Goal: Information Seeking & Learning: Find specific fact

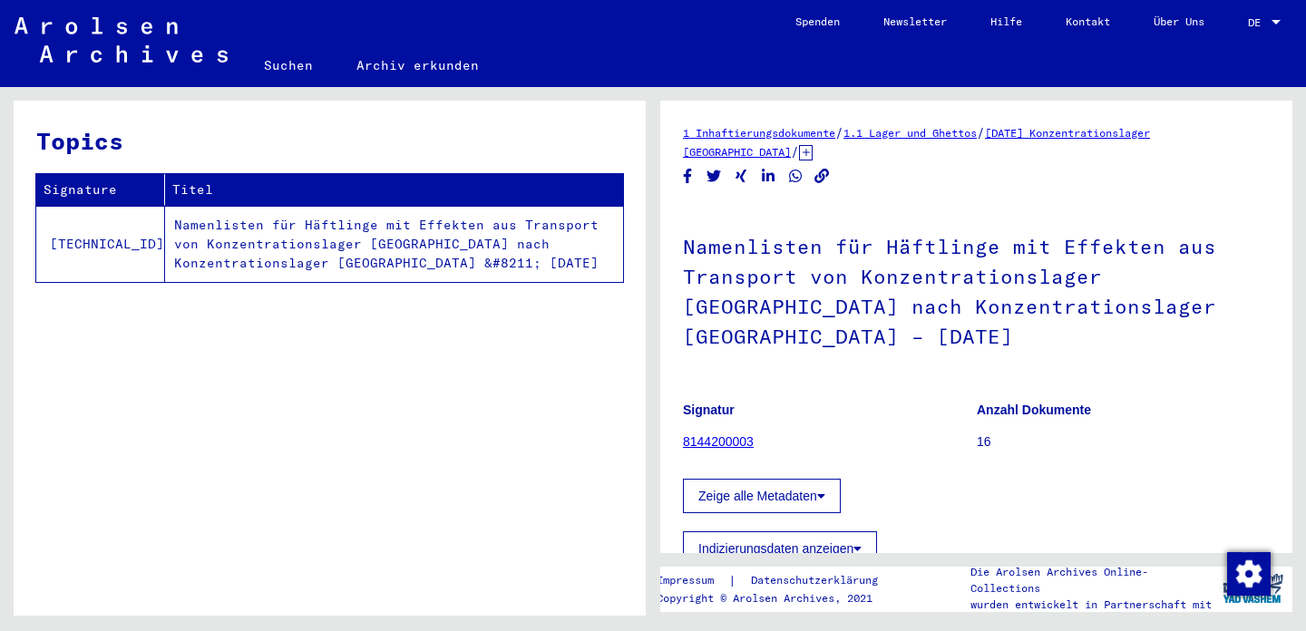
click at [303, 63] on link "Suchen" at bounding box center [288, 66] width 92 height 44
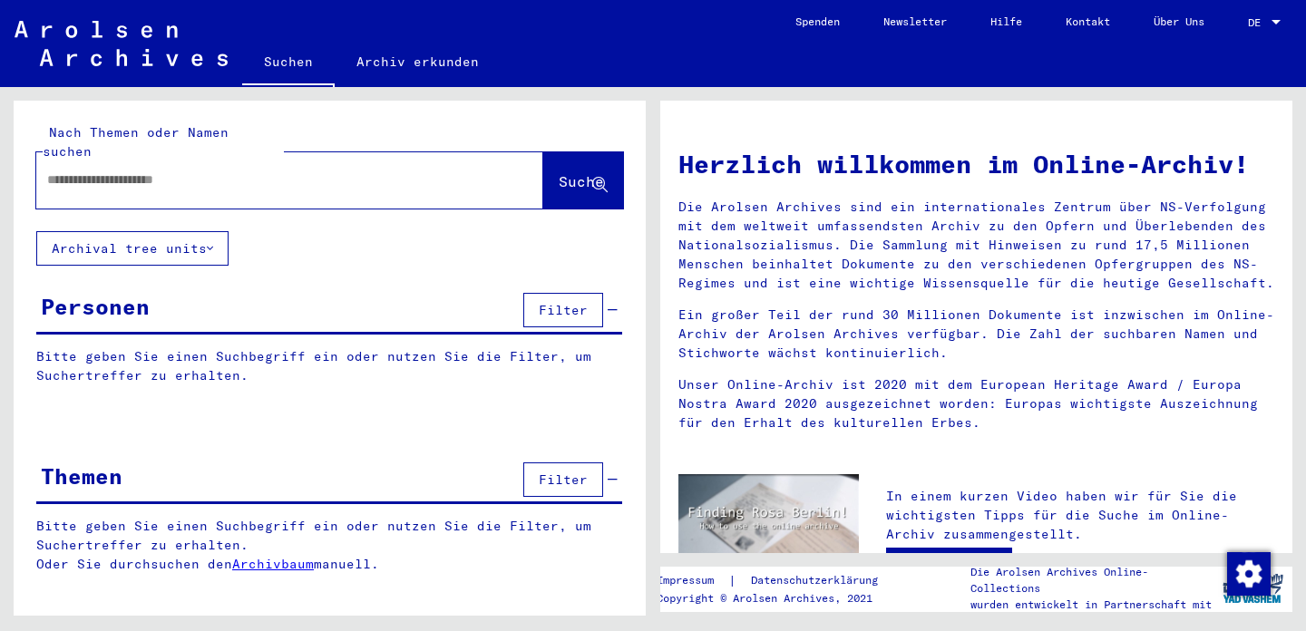
click at [280, 170] on input "text" at bounding box center [268, 179] width 442 height 19
type input "**********"
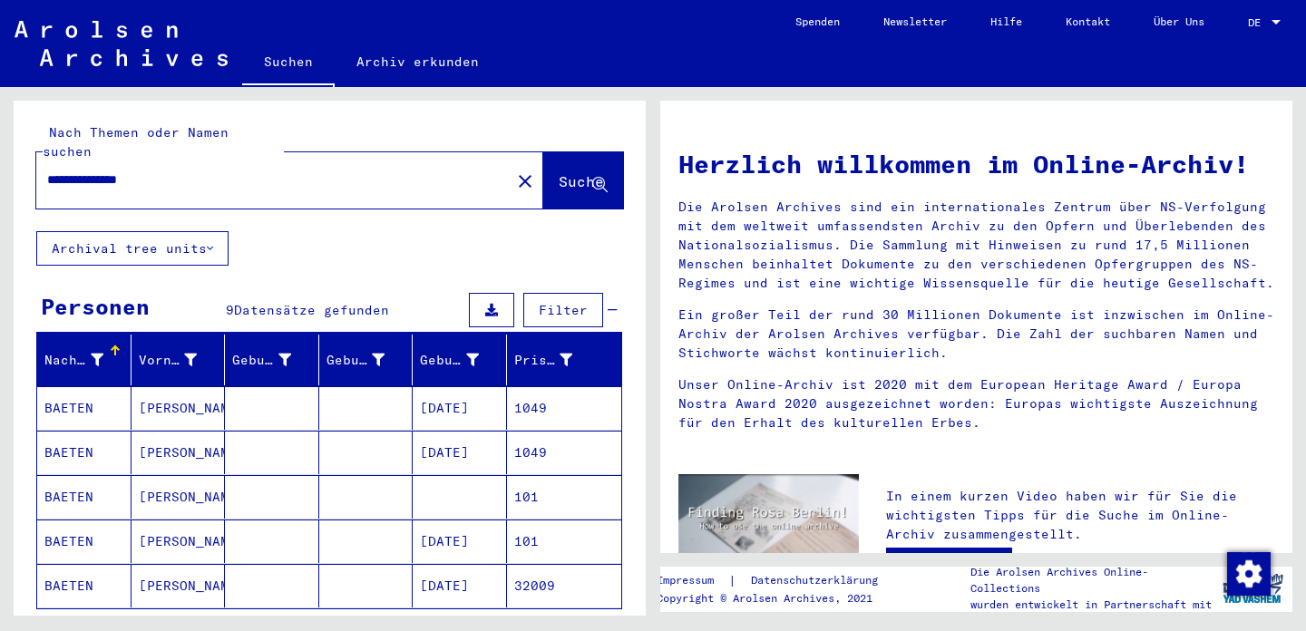
click at [76, 388] on mat-cell "BAETEN" at bounding box center [84, 408] width 94 height 44
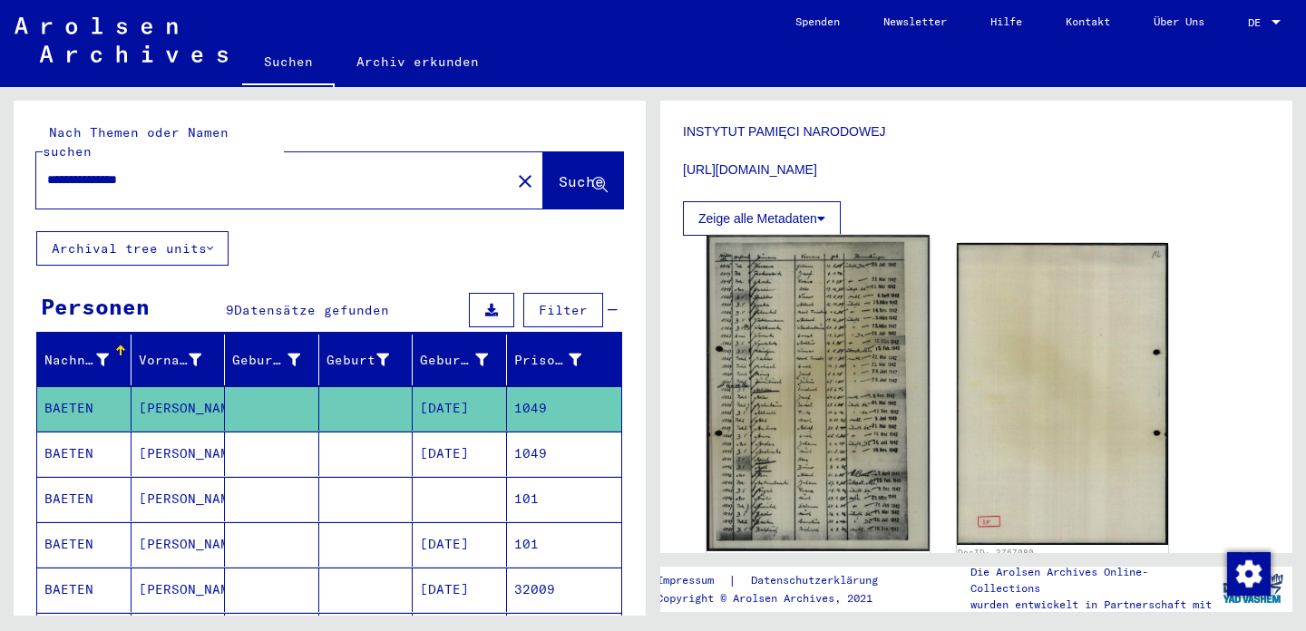
scroll to position [505, 0]
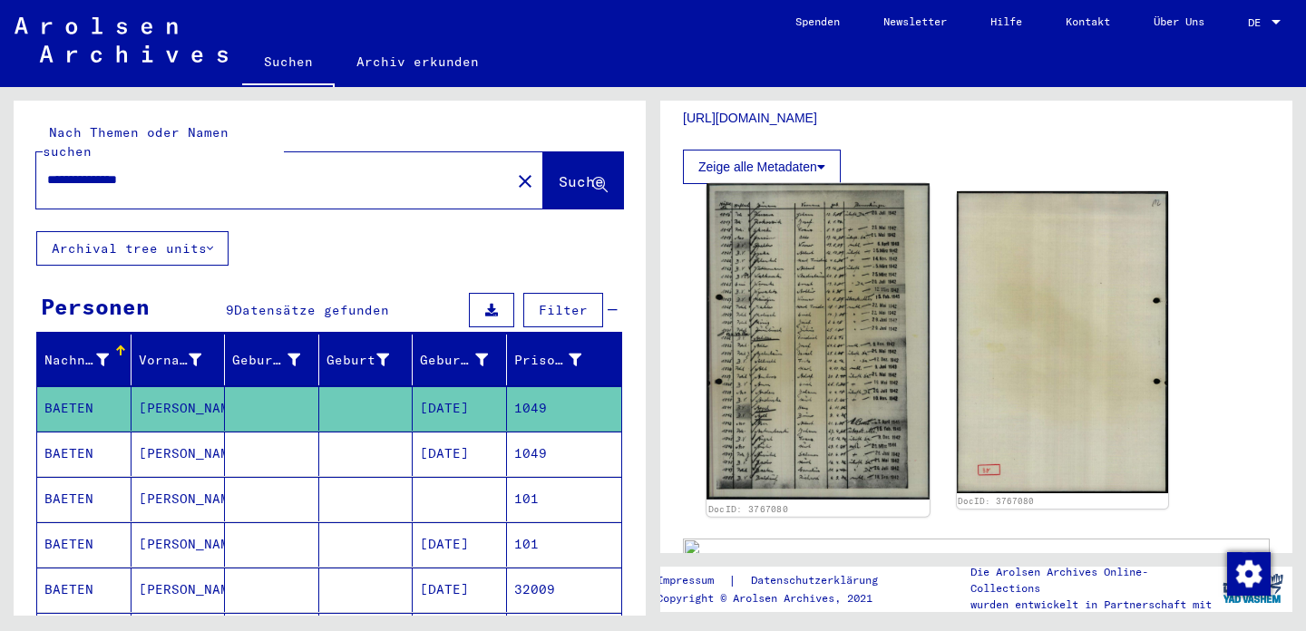
click at [786, 311] on img at bounding box center [817, 341] width 222 height 316
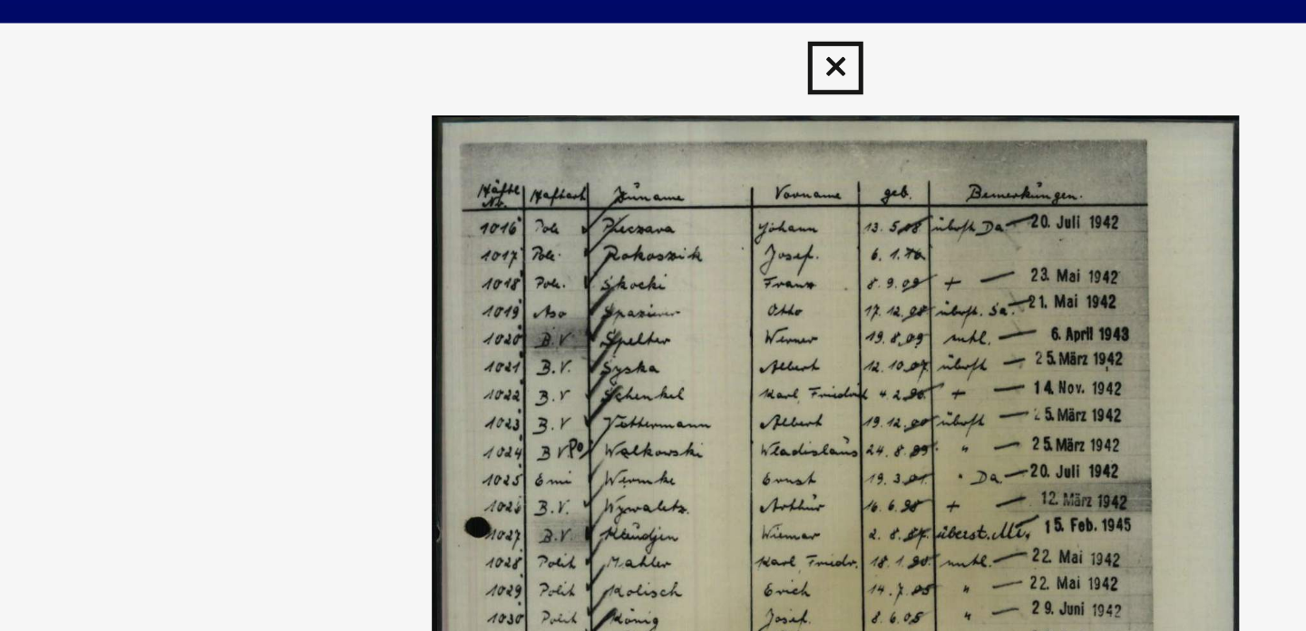
scroll to position [0, 0]
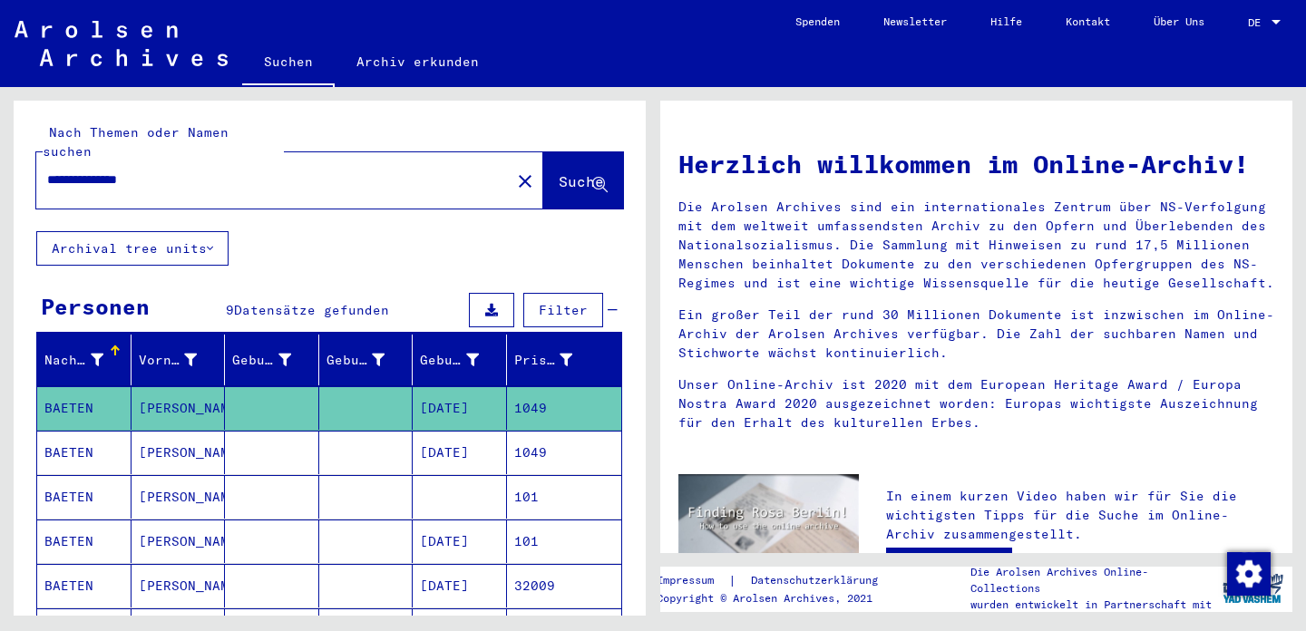
click at [84, 431] on mat-cell "BAETEN" at bounding box center [84, 453] width 94 height 44
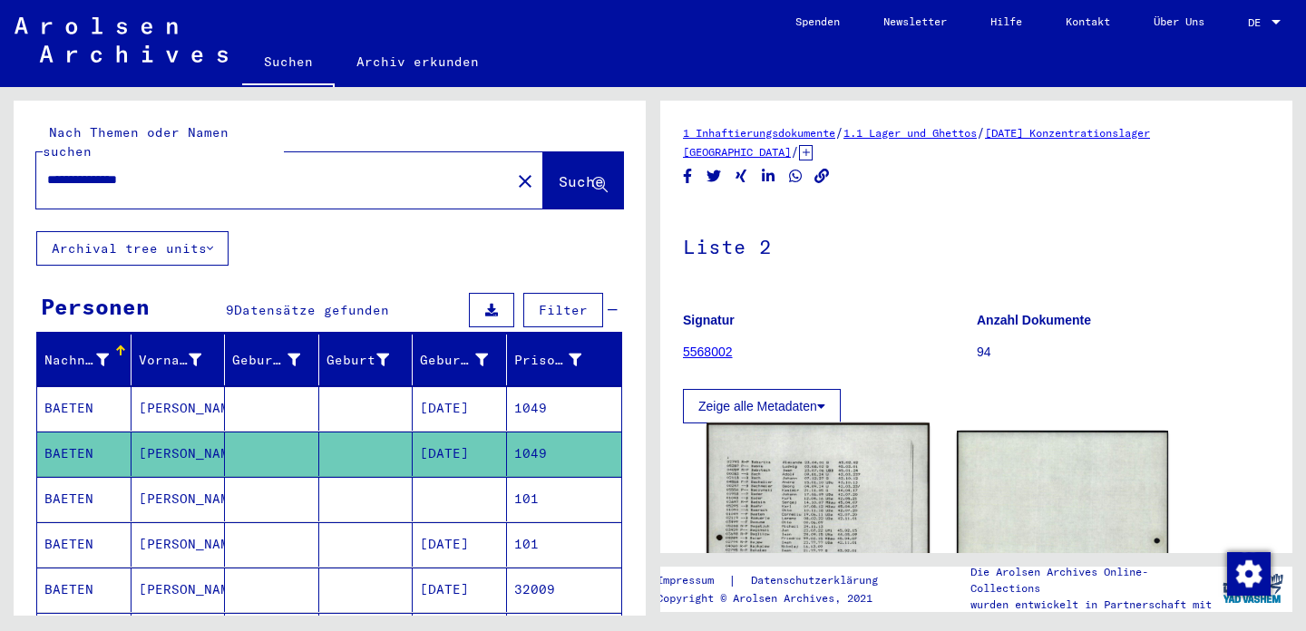
click at [761, 483] on img at bounding box center [817, 579] width 222 height 312
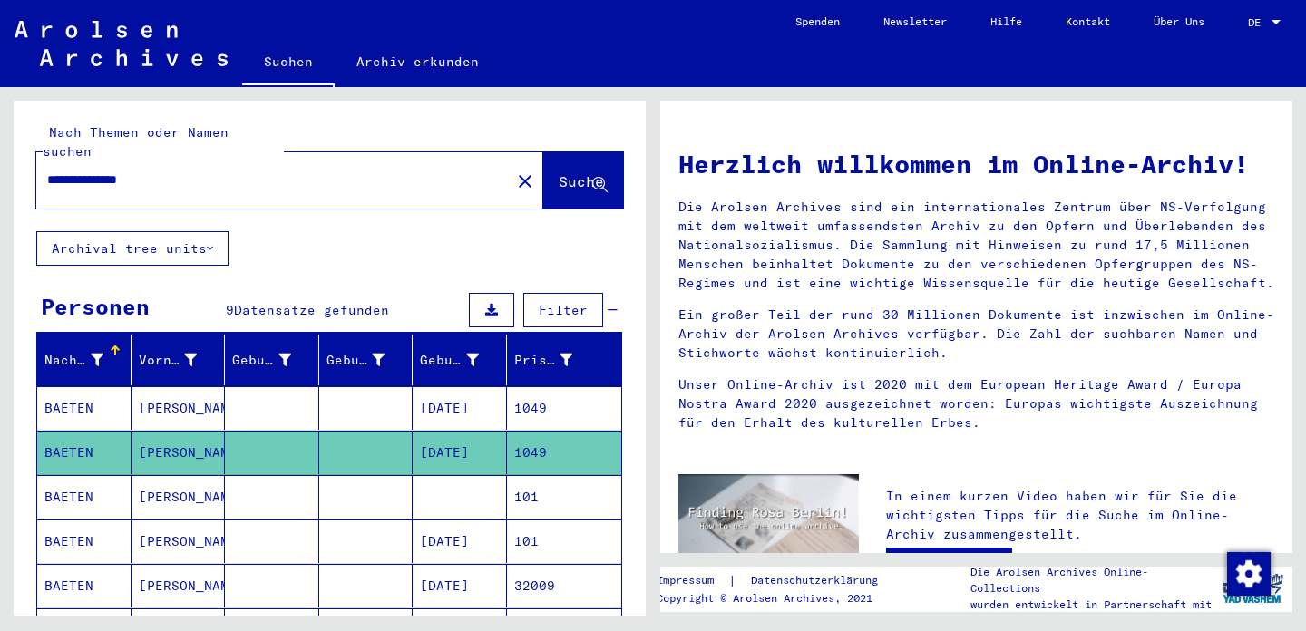
click at [68, 522] on mat-cell "BAETEN" at bounding box center [84, 542] width 94 height 44
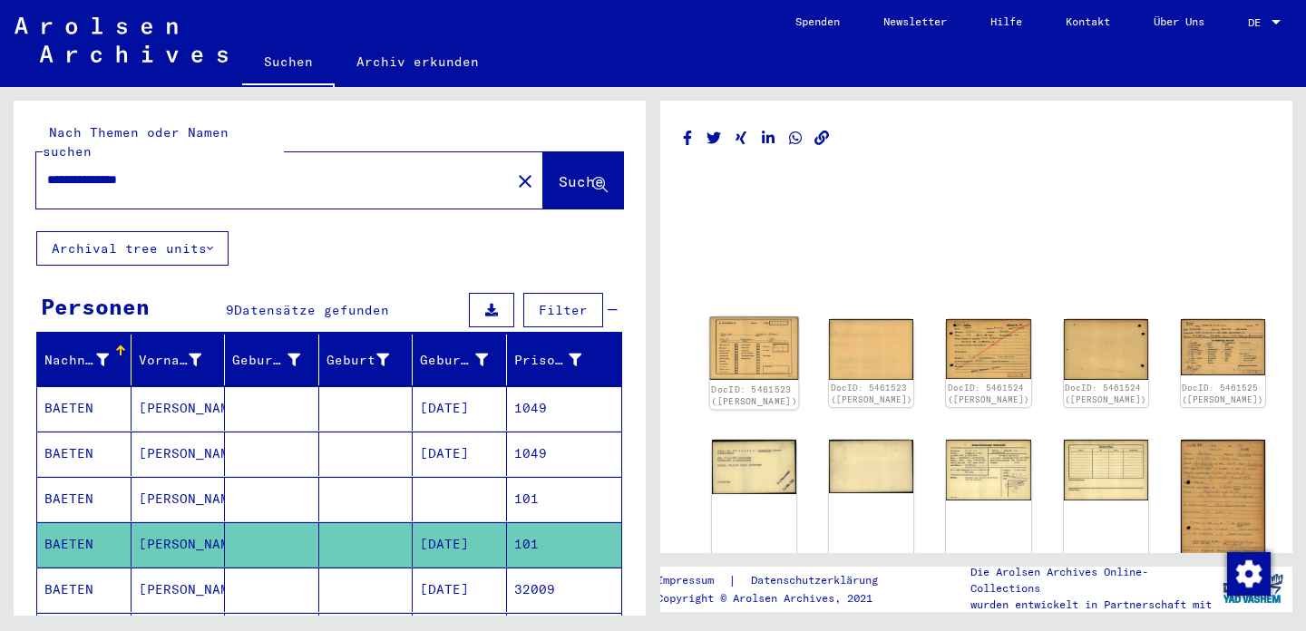
click at [753, 345] on img at bounding box center [754, 348] width 89 height 63
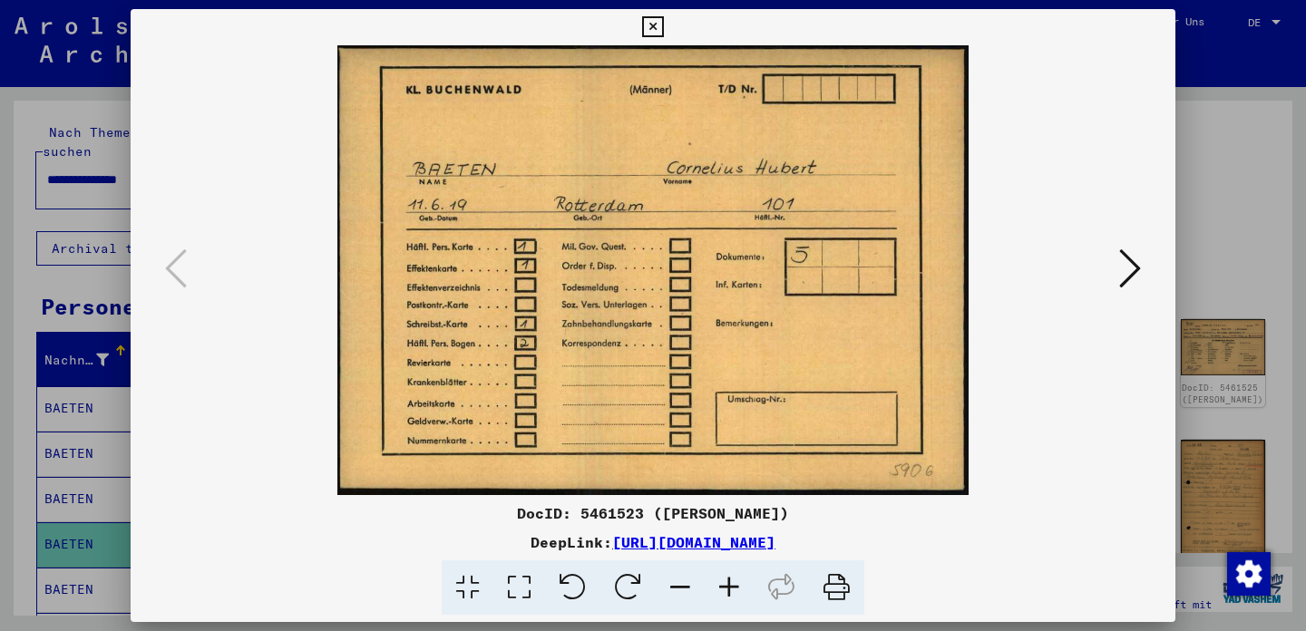
click at [1127, 268] on icon at bounding box center [1130, 269] width 22 height 44
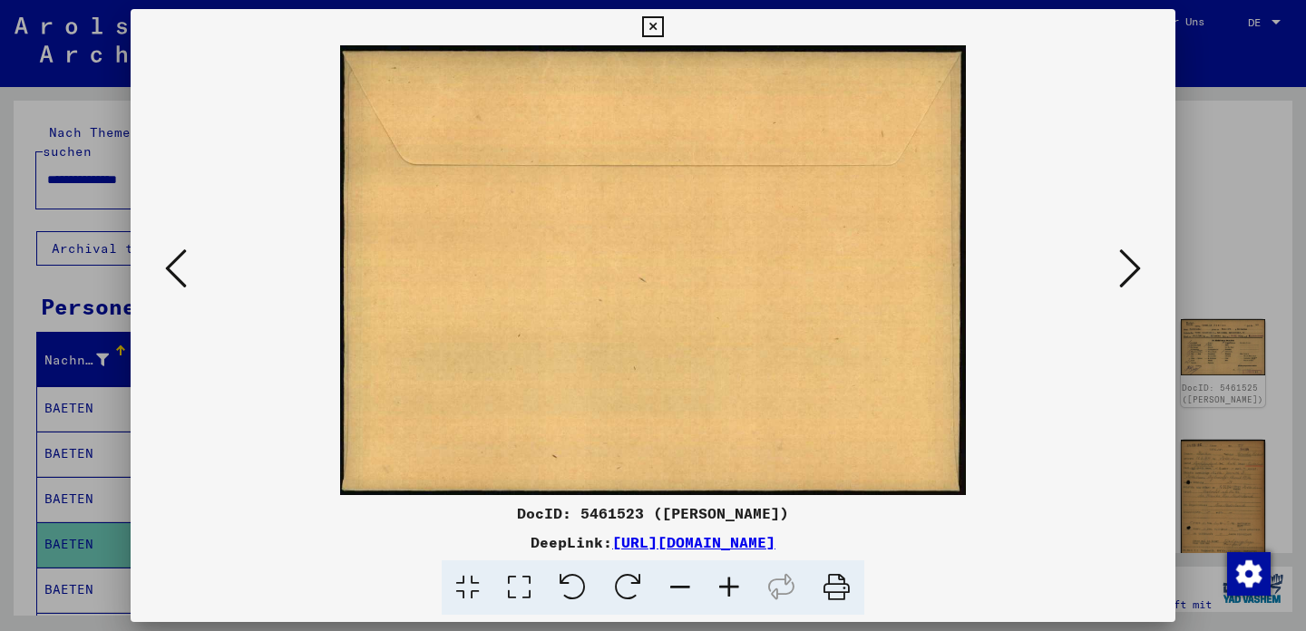
click at [1127, 268] on icon at bounding box center [1130, 269] width 22 height 44
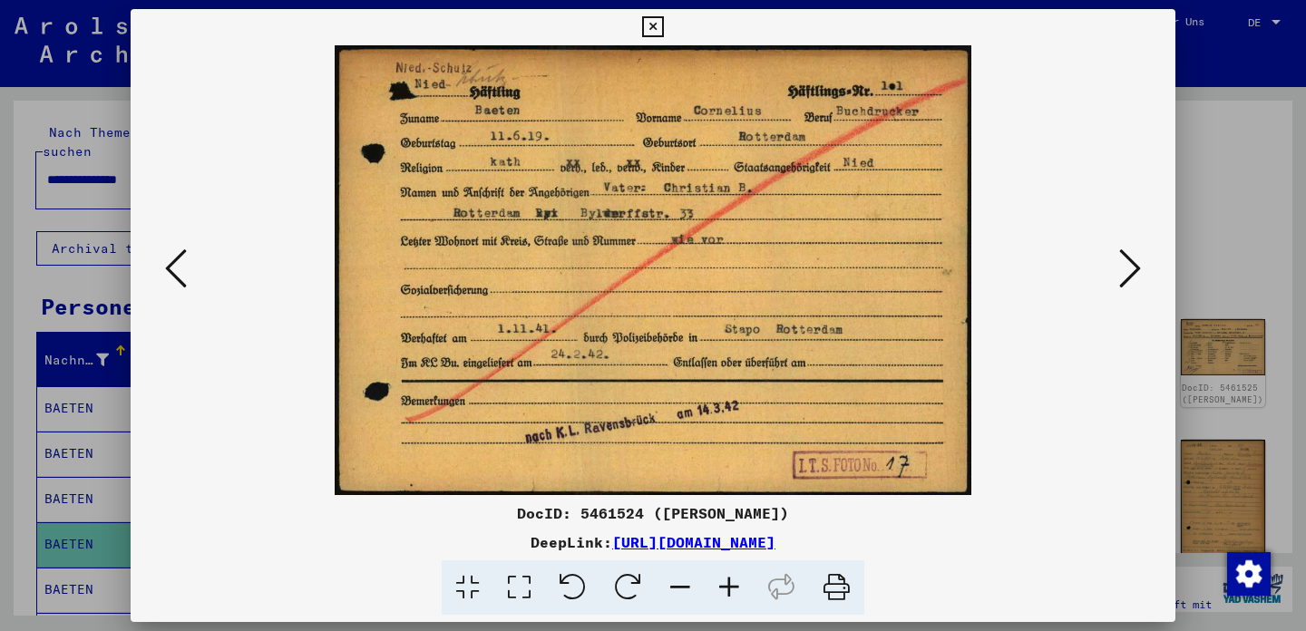
click at [1126, 276] on icon at bounding box center [1130, 269] width 22 height 44
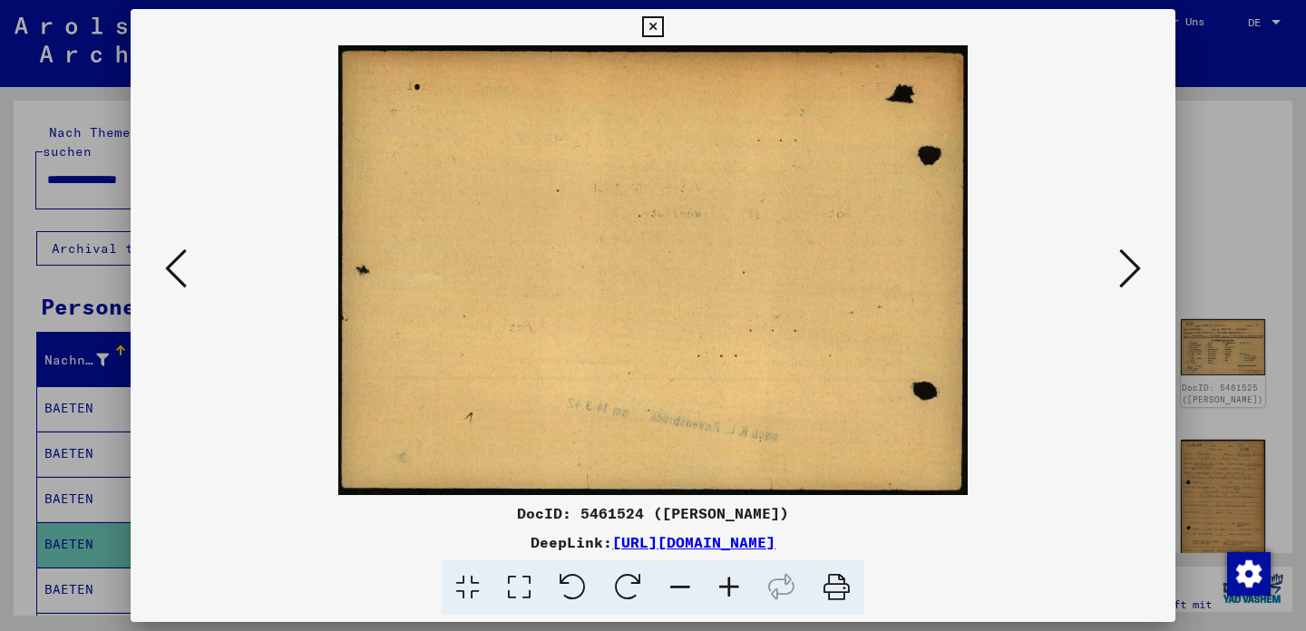
click at [1126, 276] on icon at bounding box center [1130, 269] width 22 height 44
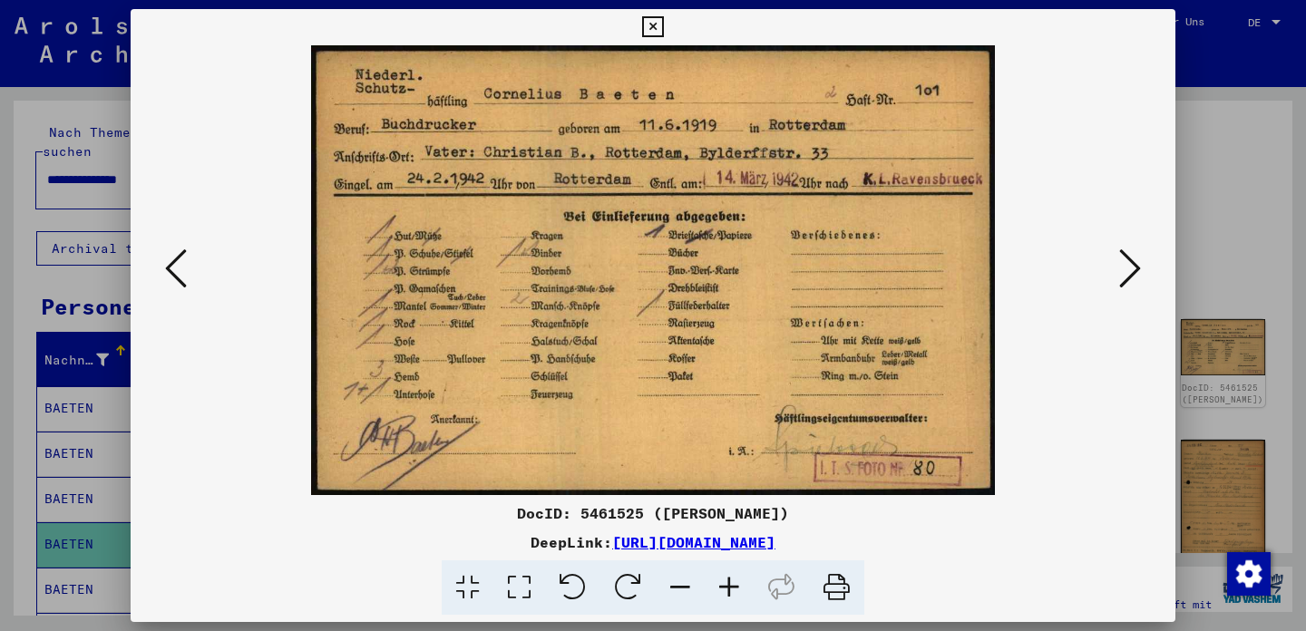
click at [1130, 271] on icon at bounding box center [1130, 269] width 22 height 44
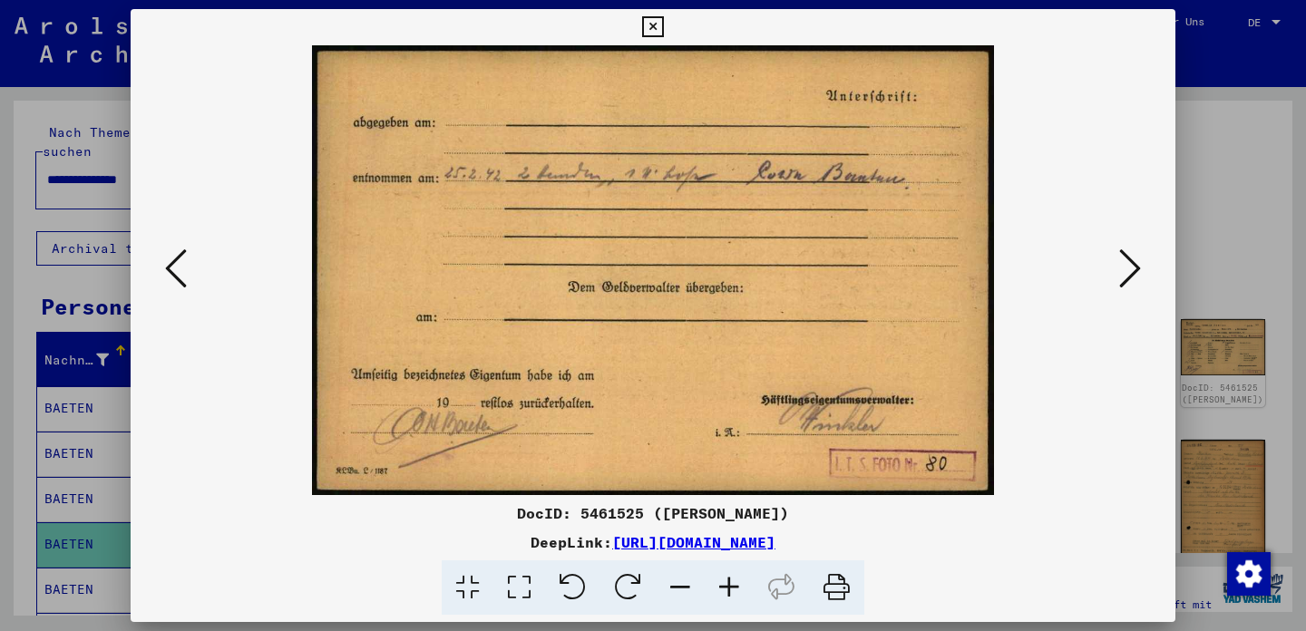
click at [1130, 271] on icon at bounding box center [1130, 269] width 22 height 44
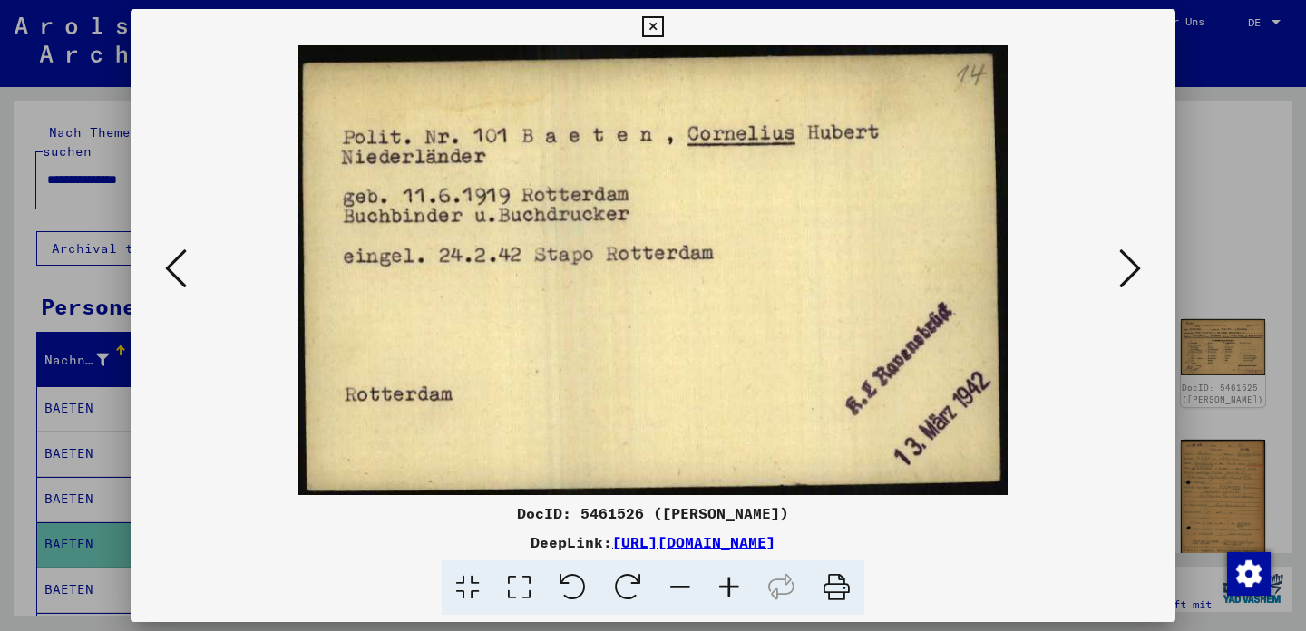
click at [1132, 268] on icon at bounding box center [1130, 269] width 22 height 44
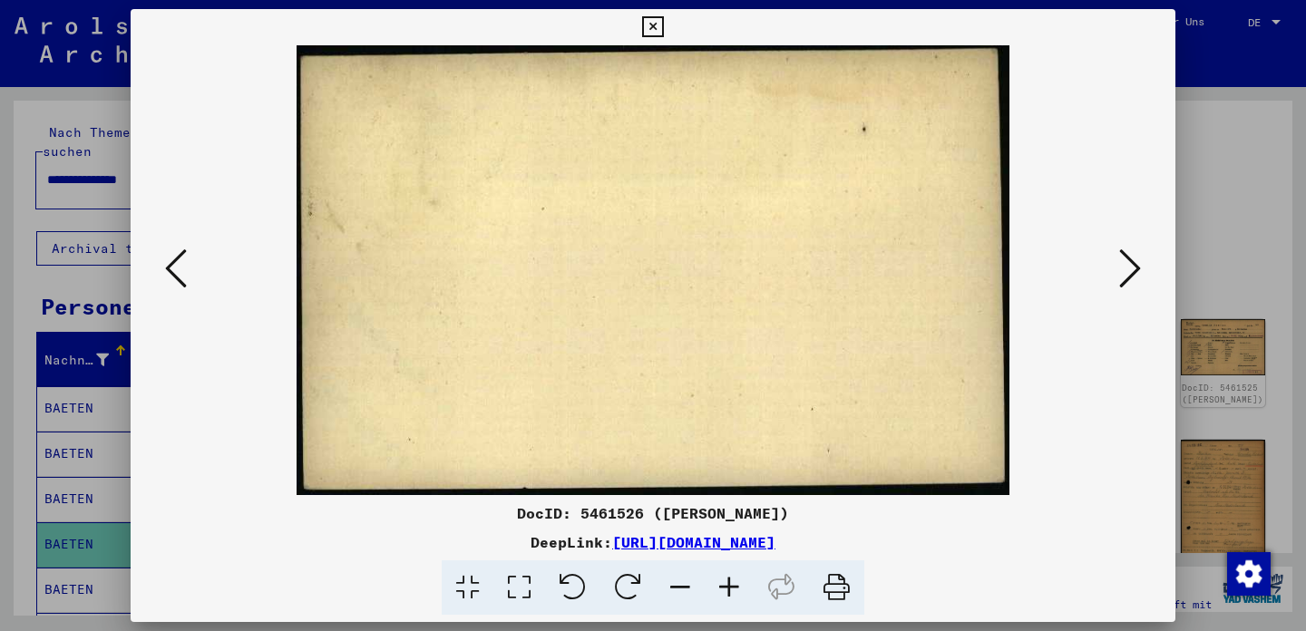
click at [1132, 268] on icon at bounding box center [1130, 269] width 22 height 44
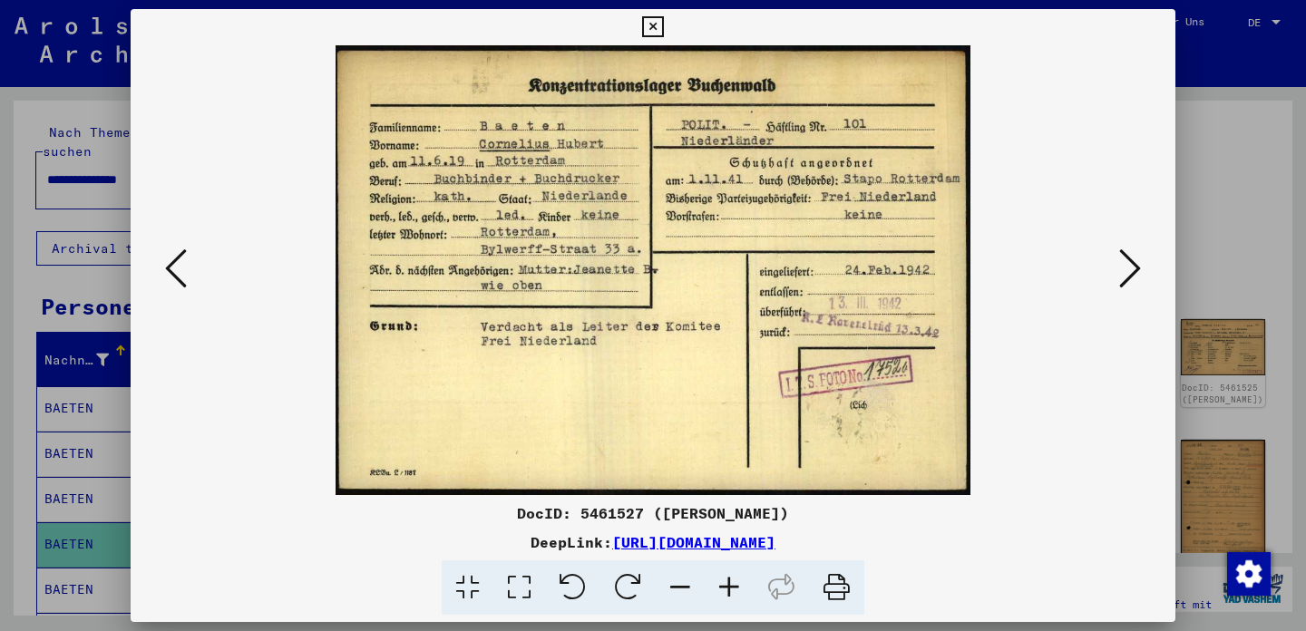
click at [1130, 270] on icon at bounding box center [1130, 269] width 22 height 44
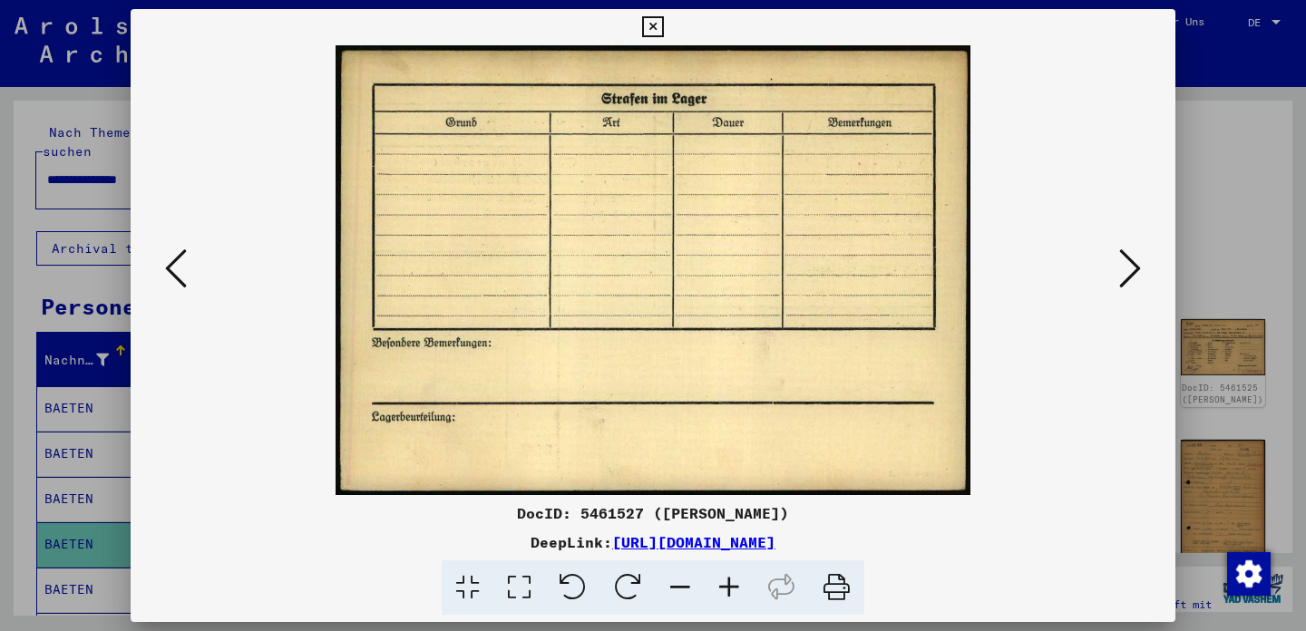
click at [1130, 270] on icon at bounding box center [1130, 269] width 22 height 44
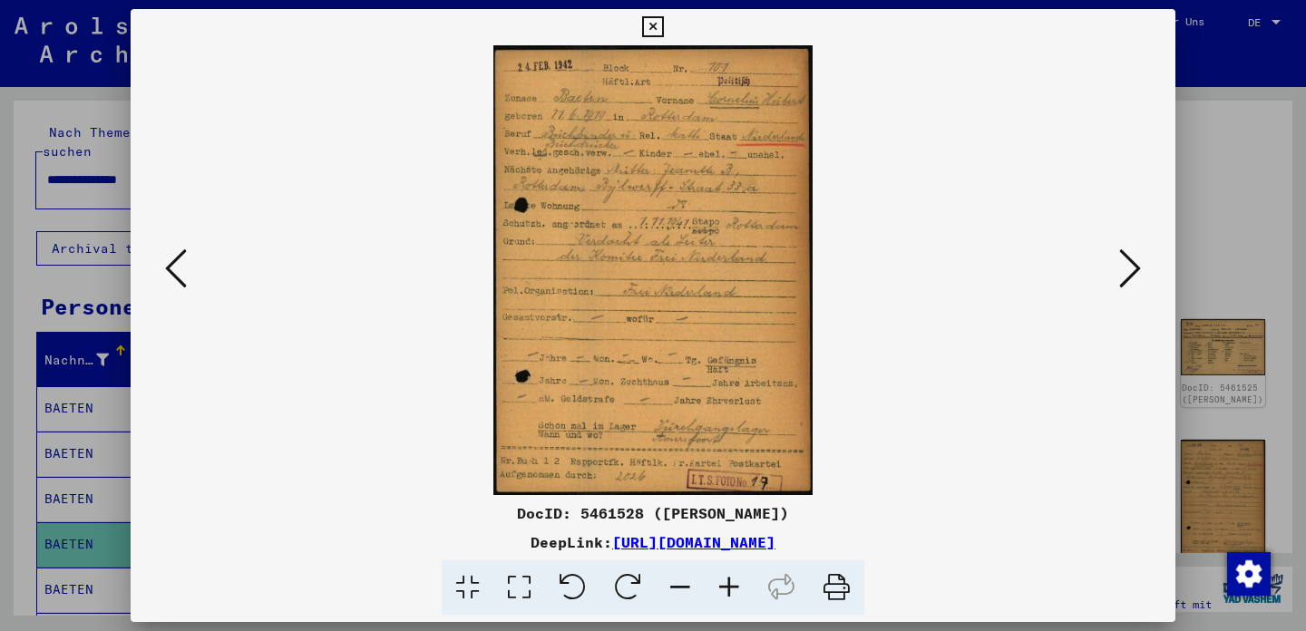
click at [715, 297] on img at bounding box center [652, 270] width 921 height 450
click at [1127, 271] on icon at bounding box center [1130, 269] width 22 height 44
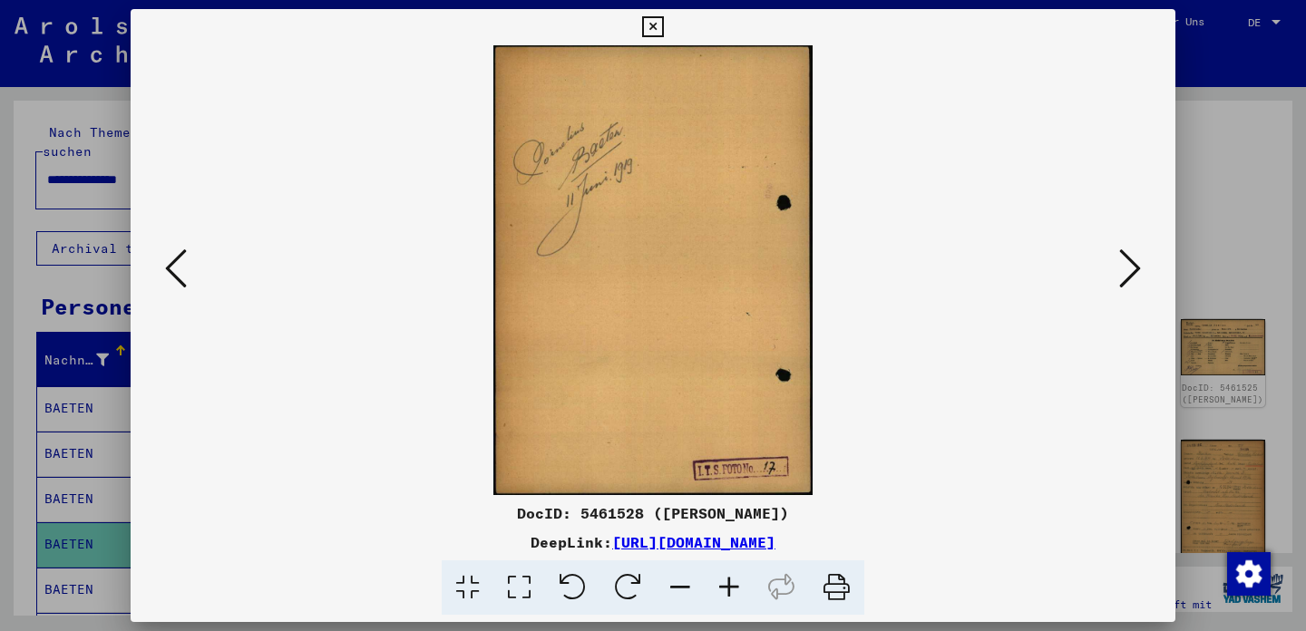
click at [1127, 271] on icon at bounding box center [1130, 269] width 22 height 44
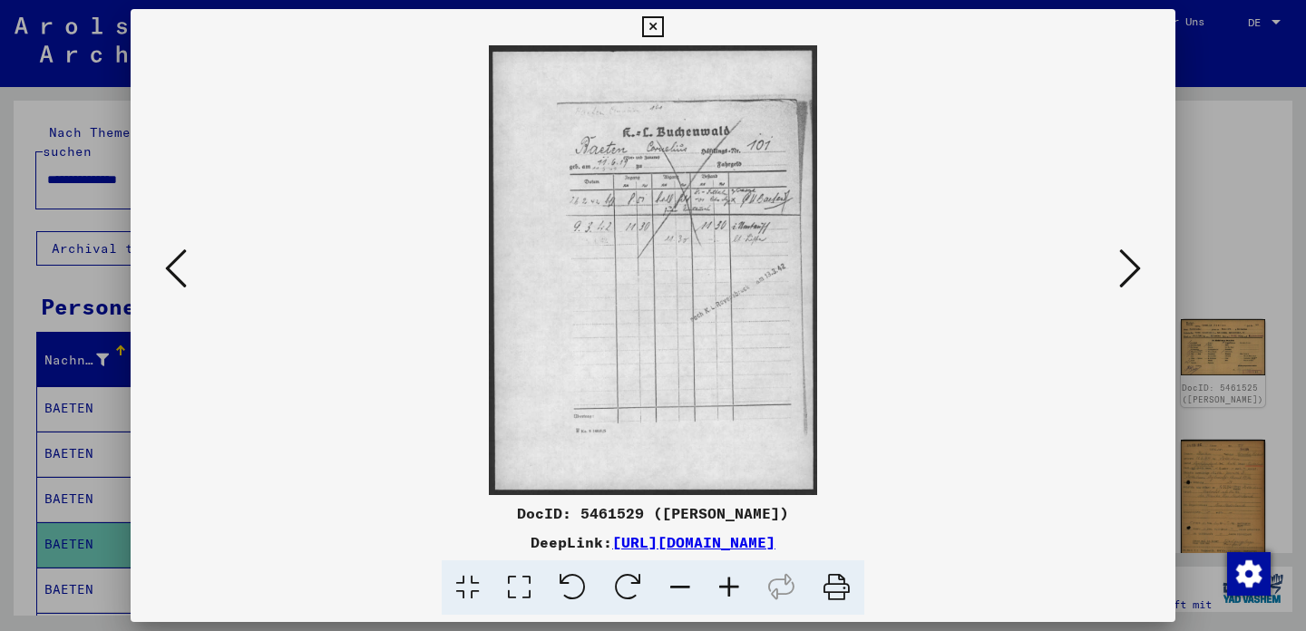
click at [686, 222] on img at bounding box center [652, 270] width 921 height 450
click at [1129, 278] on icon at bounding box center [1130, 269] width 22 height 44
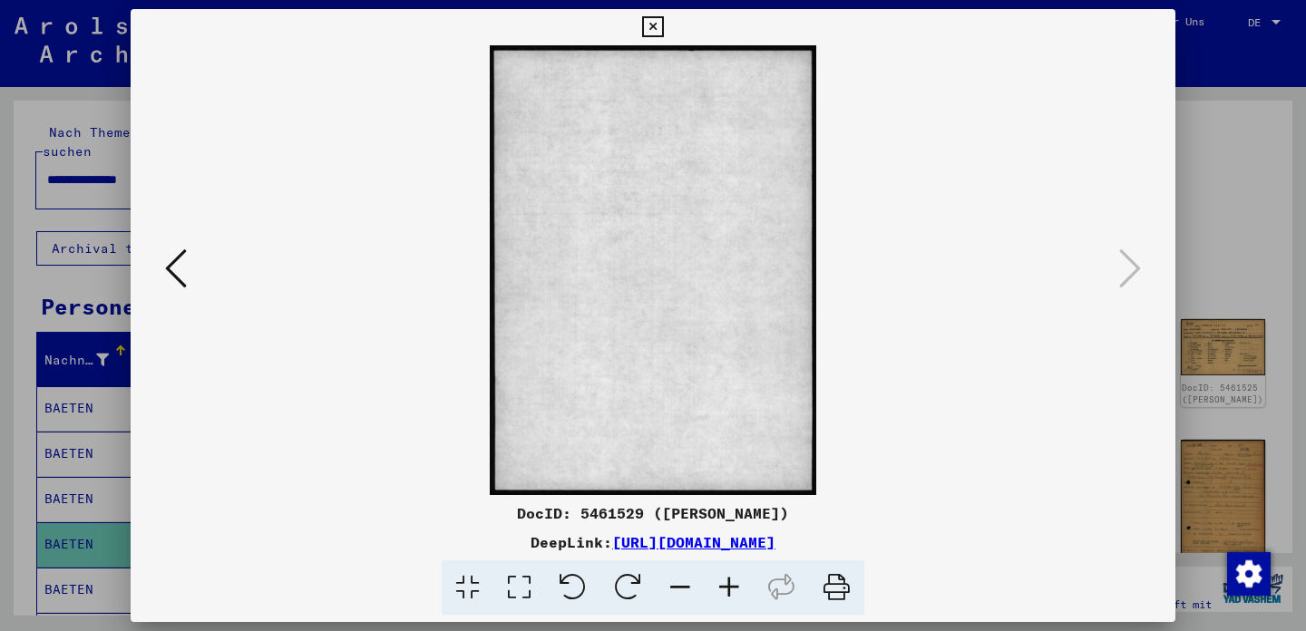
click at [663, 30] on icon at bounding box center [652, 27] width 21 height 22
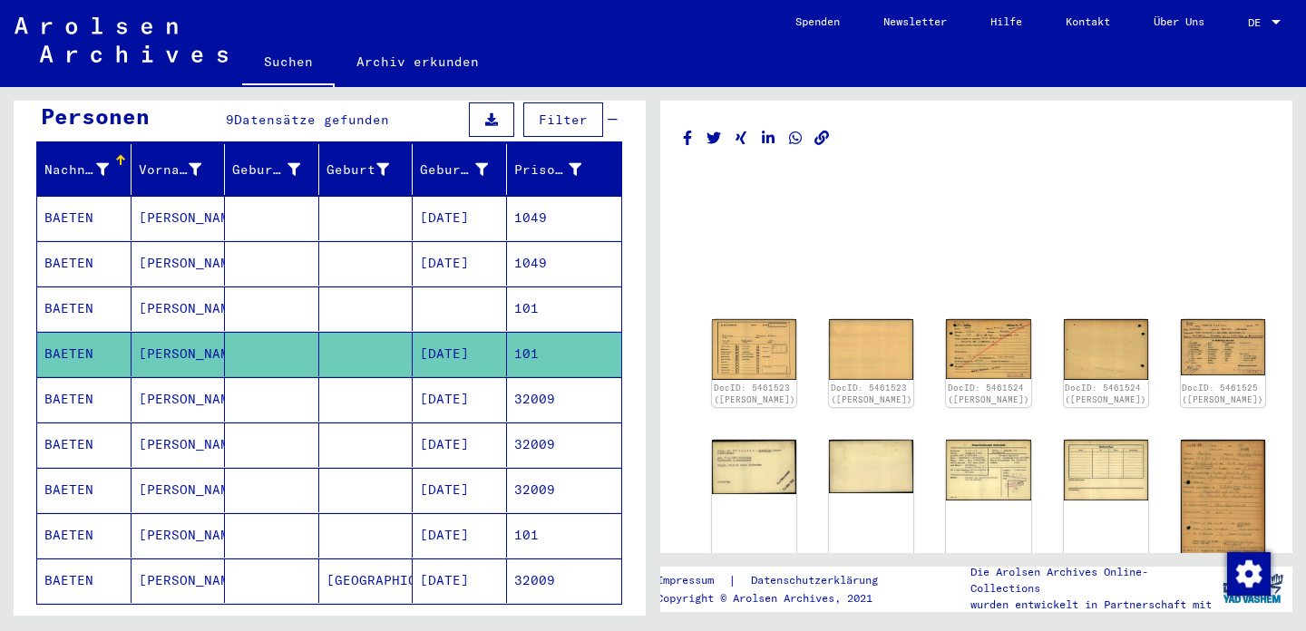
scroll to position [193, 0]
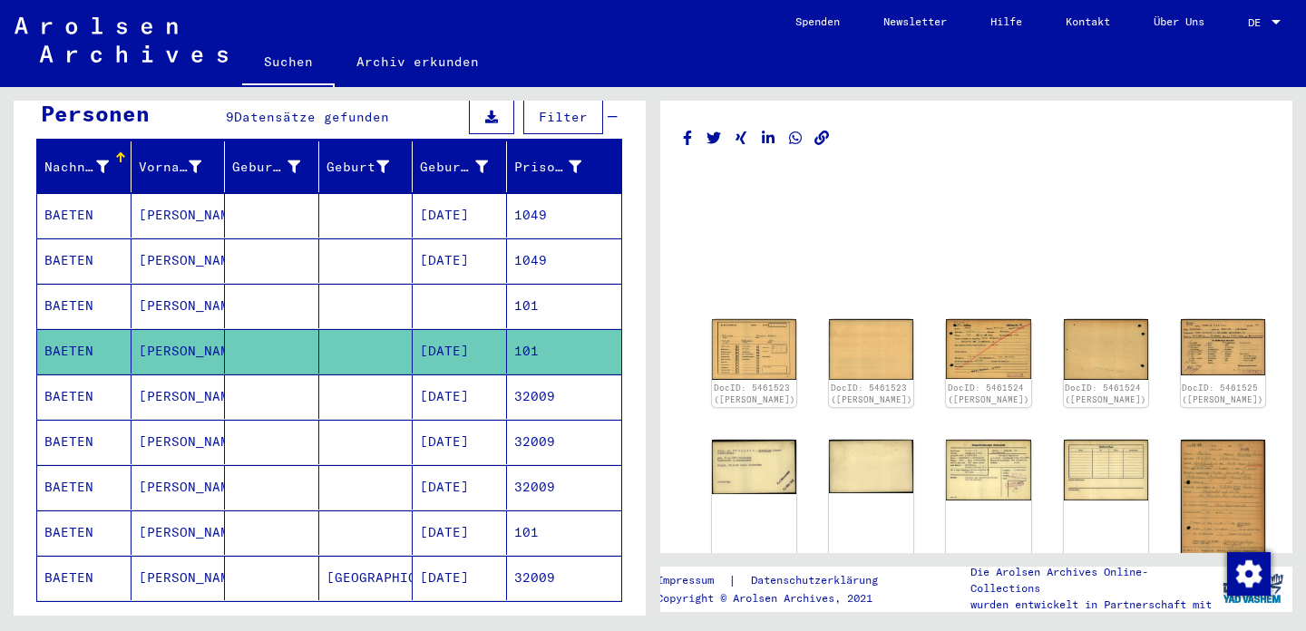
click at [77, 375] on mat-cell "BAETEN" at bounding box center [84, 397] width 94 height 44
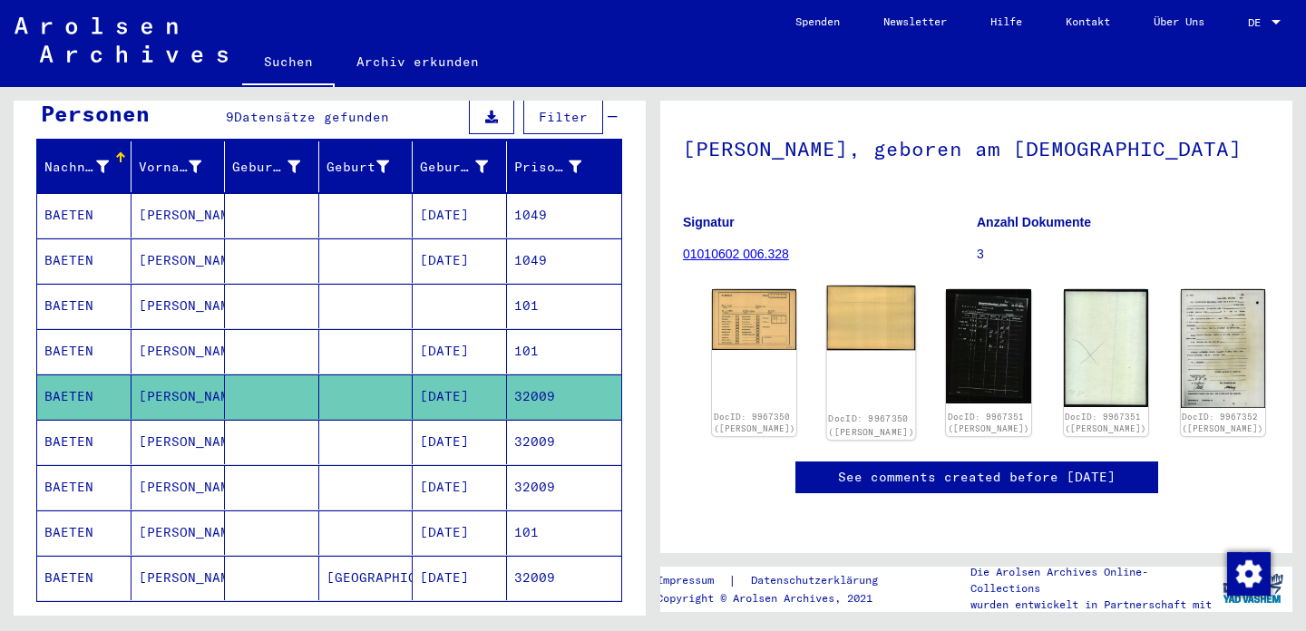
scroll to position [223, 0]
click at [750, 286] on img at bounding box center [754, 317] width 89 height 63
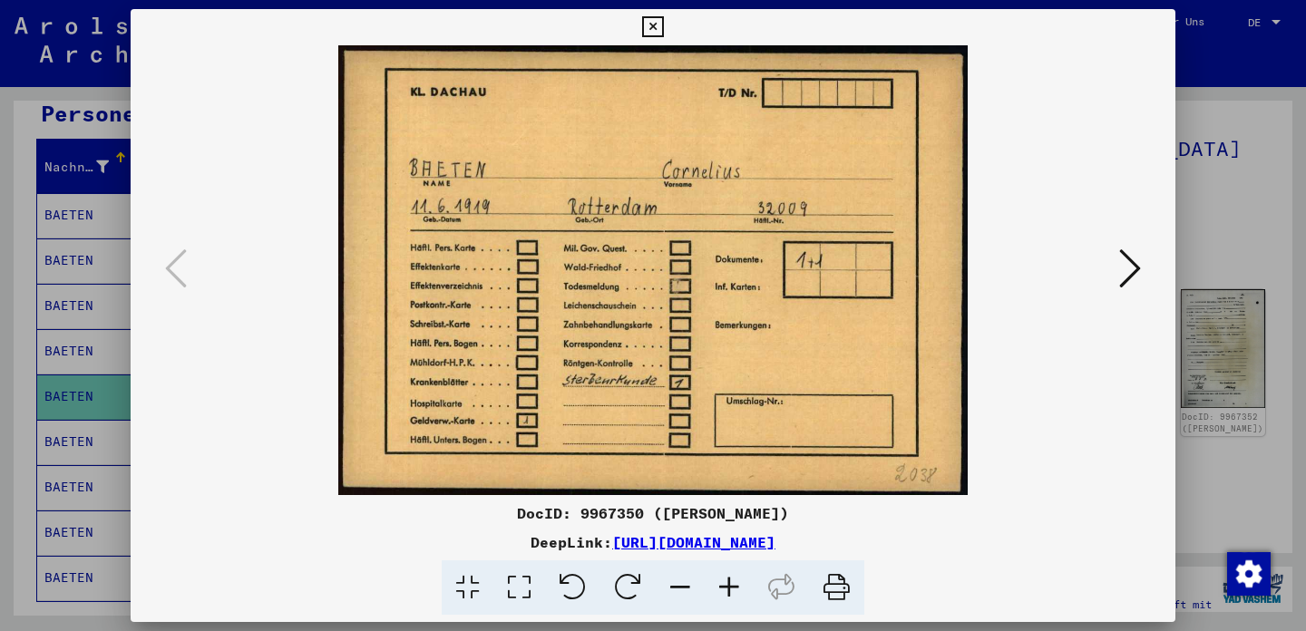
click at [1127, 276] on icon at bounding box center [1130, 269] width 22 height 44
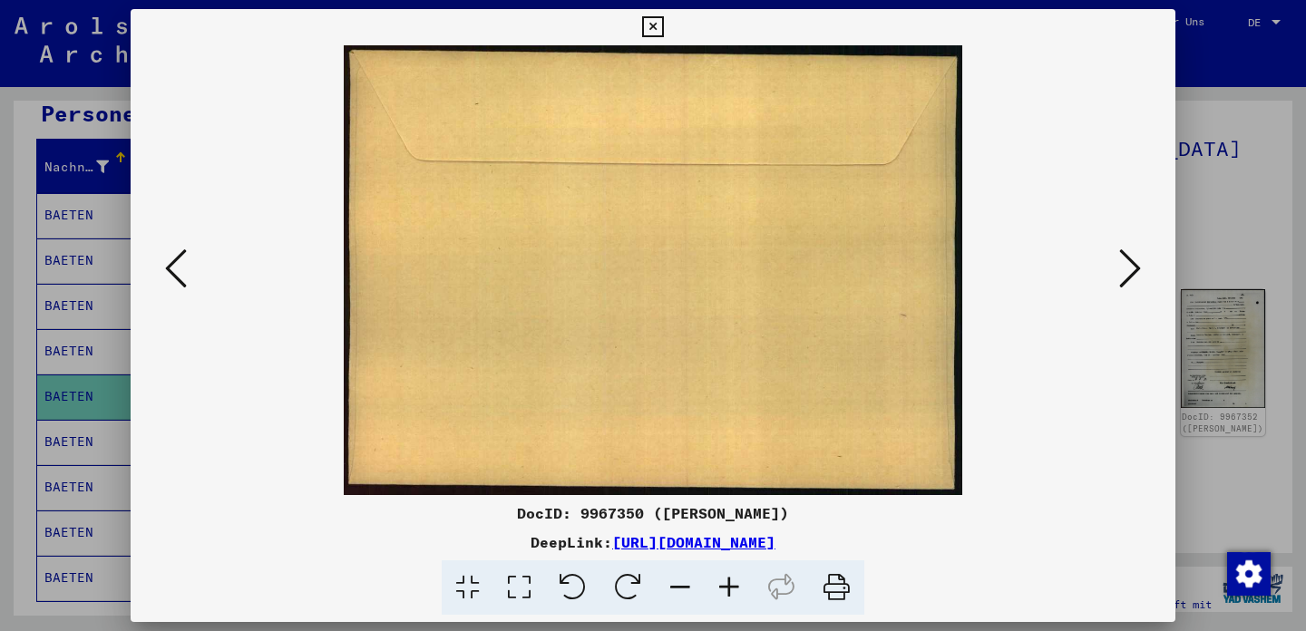
click at [1127, 276] on icon at bounding box center [1130, 269] width 22 height 44
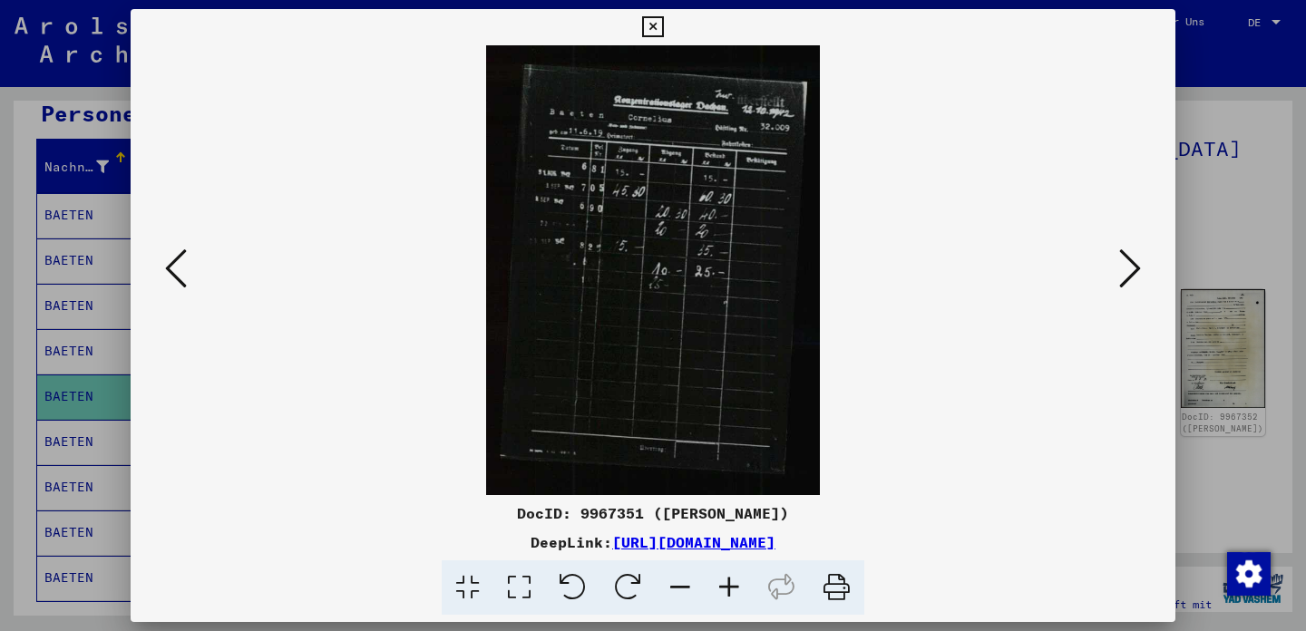
click at [1127, 276] on icon at bounding box center [1130, 269] width 22 height 44
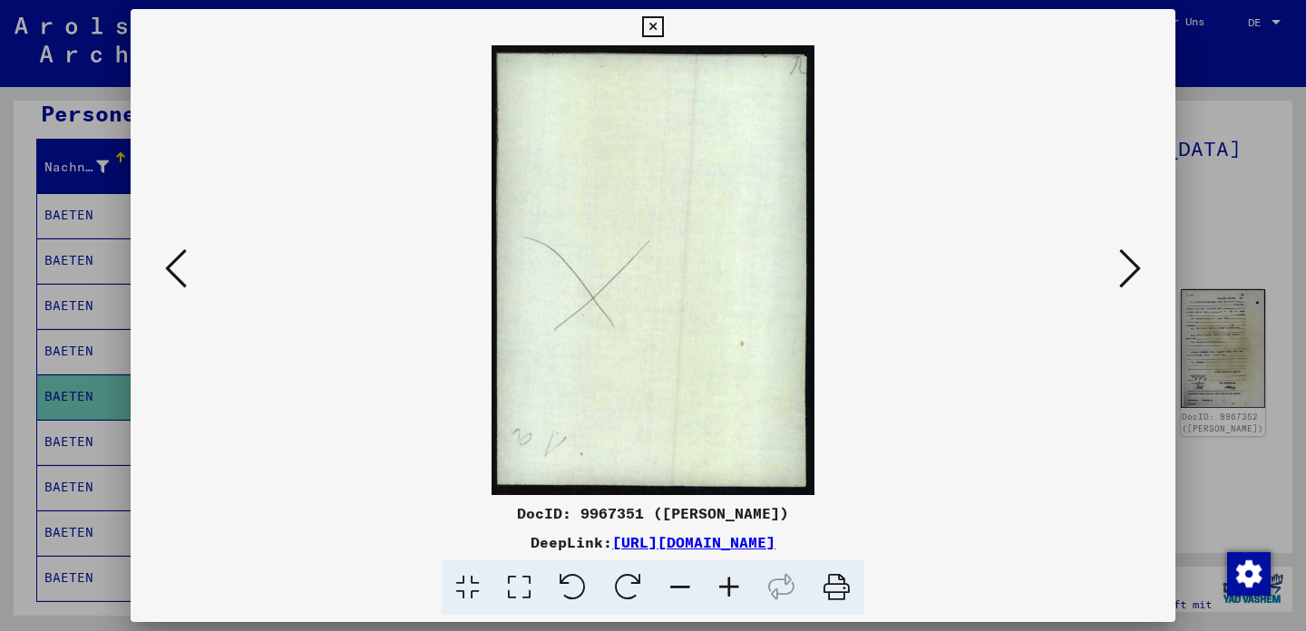
click at [1127, 276] on icon at bounding box center [1130, 269] width 22 height 44
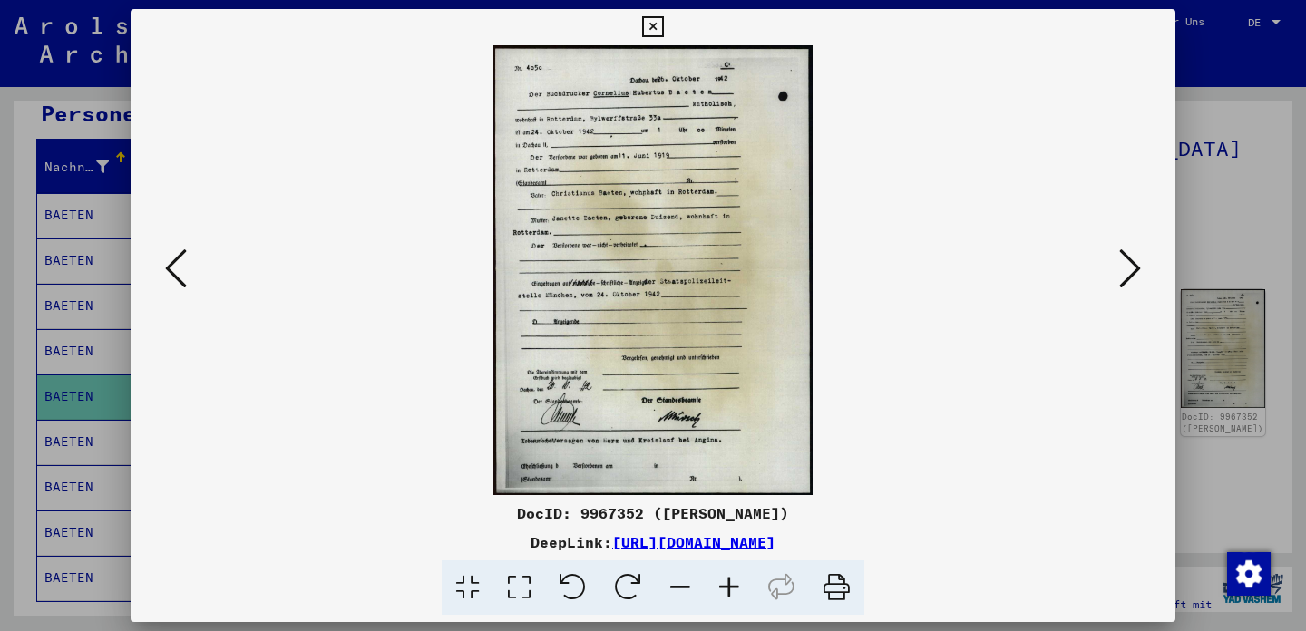
click at [1130, 266] on icon at bounding box center [1130, 269] width 22 height 44
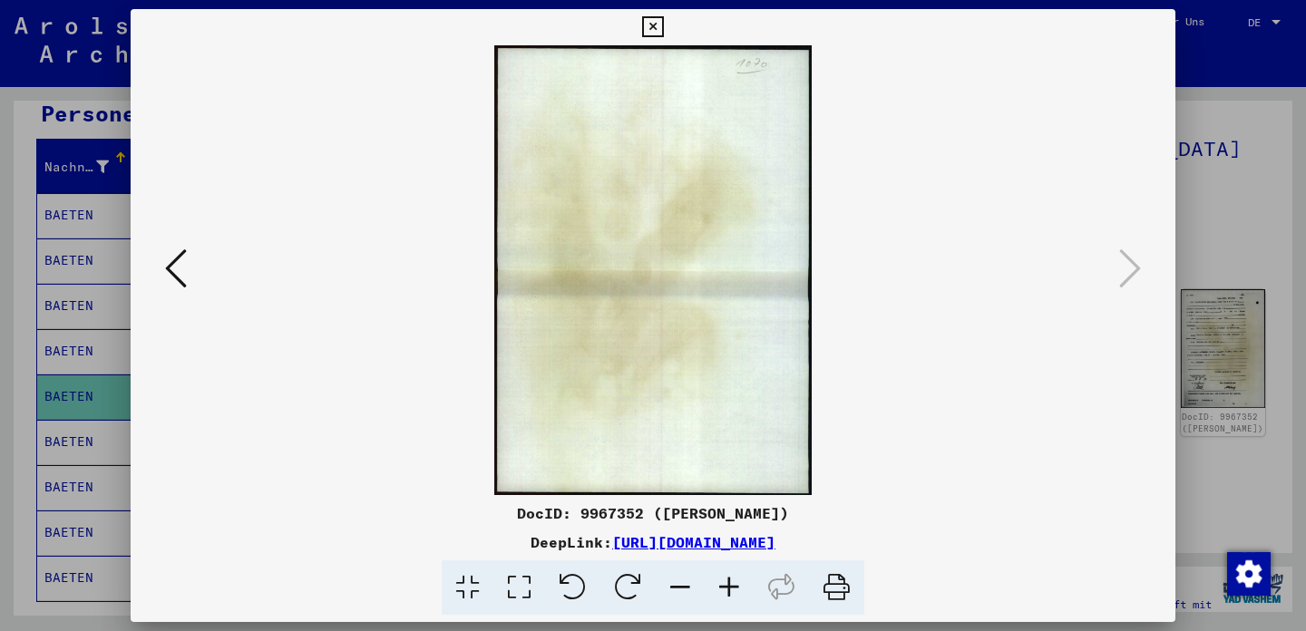
click at [663, 30] on icon at bounding box center [652, 27] width 21 height 22
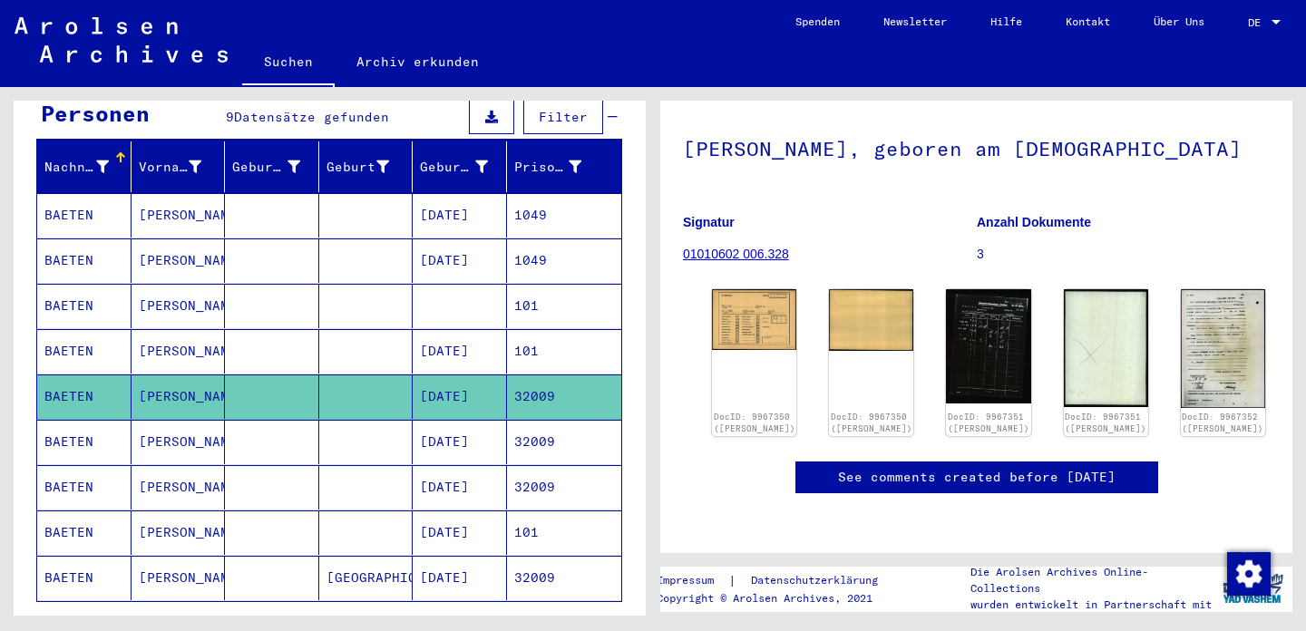
click at [82, 420] on mat-cell "BAETEN" at bounding box center [84, 442] width 94 height 44
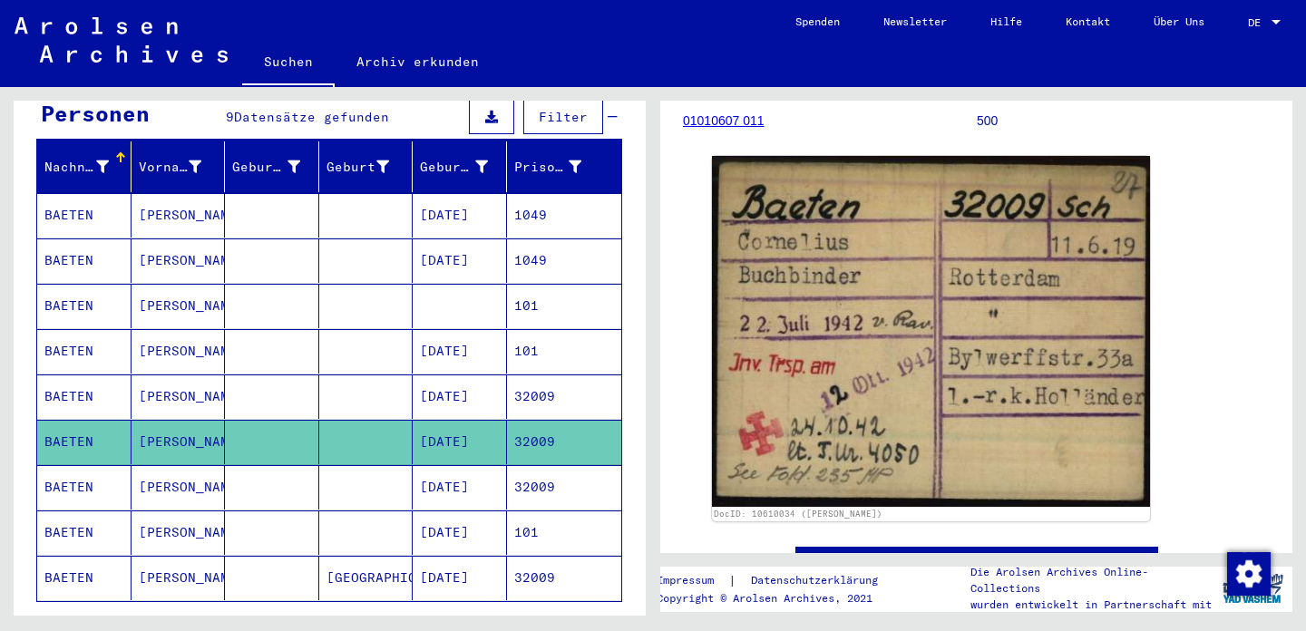
scroll to position [248, 0]
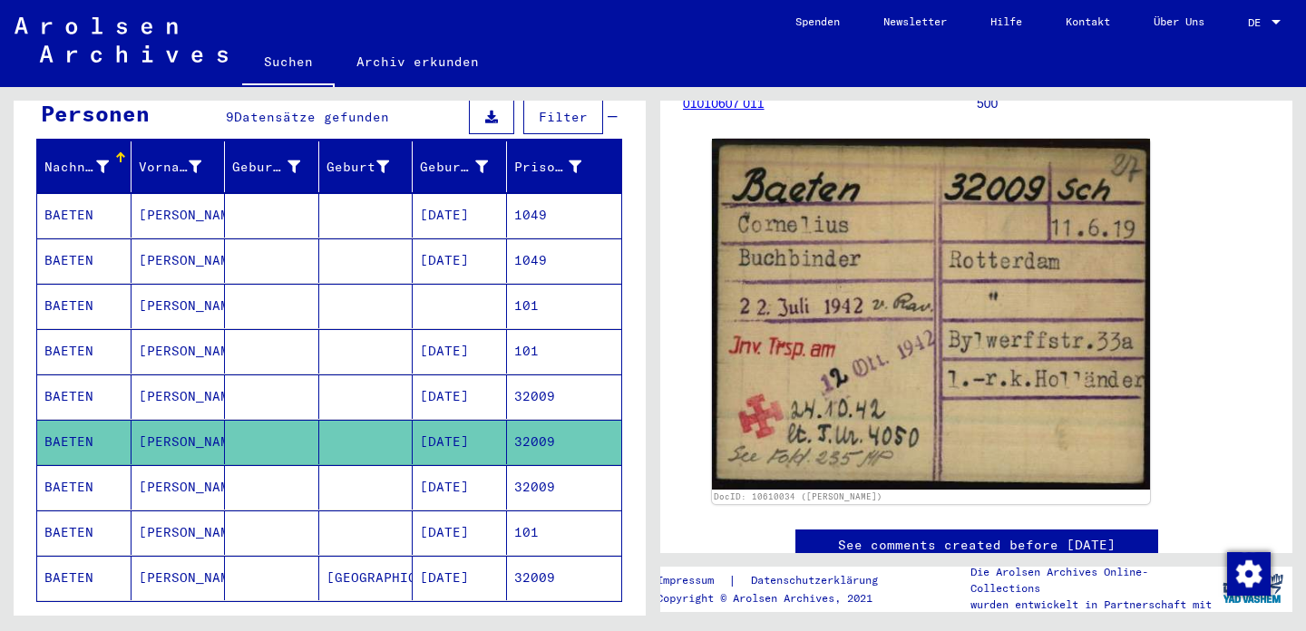
click at [76, 465] on mat-cell "BAETEN" at bounding box center [84, 487] width 94 height 44
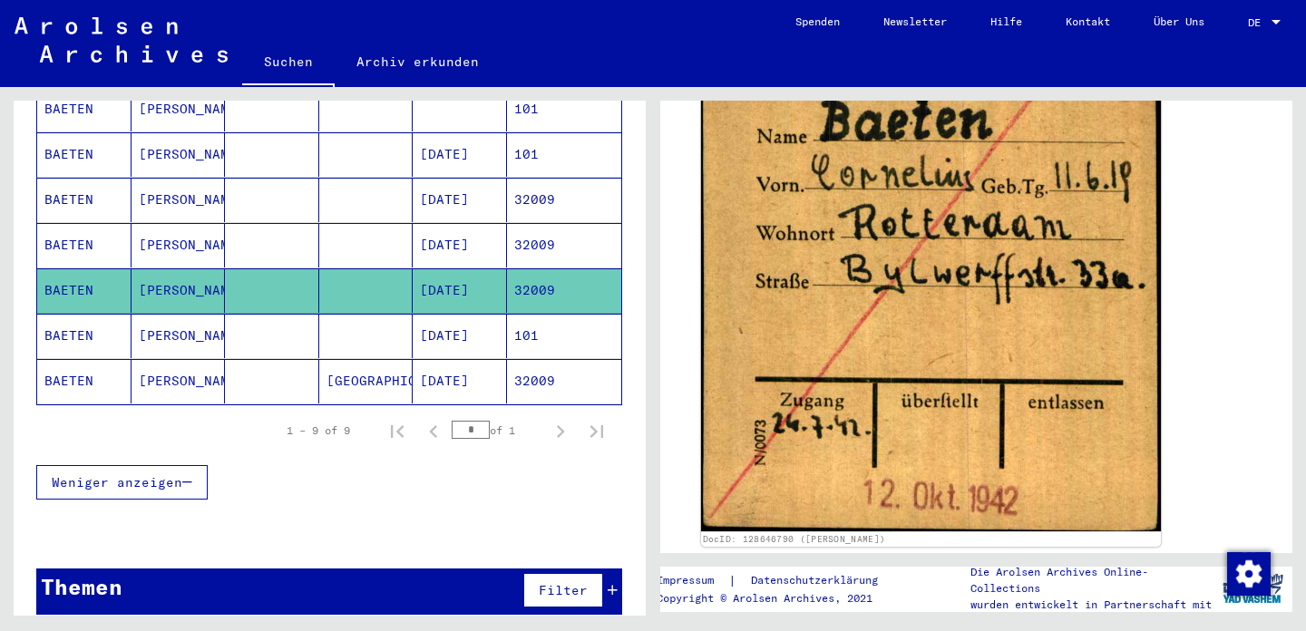
scroll to position [261, 0]
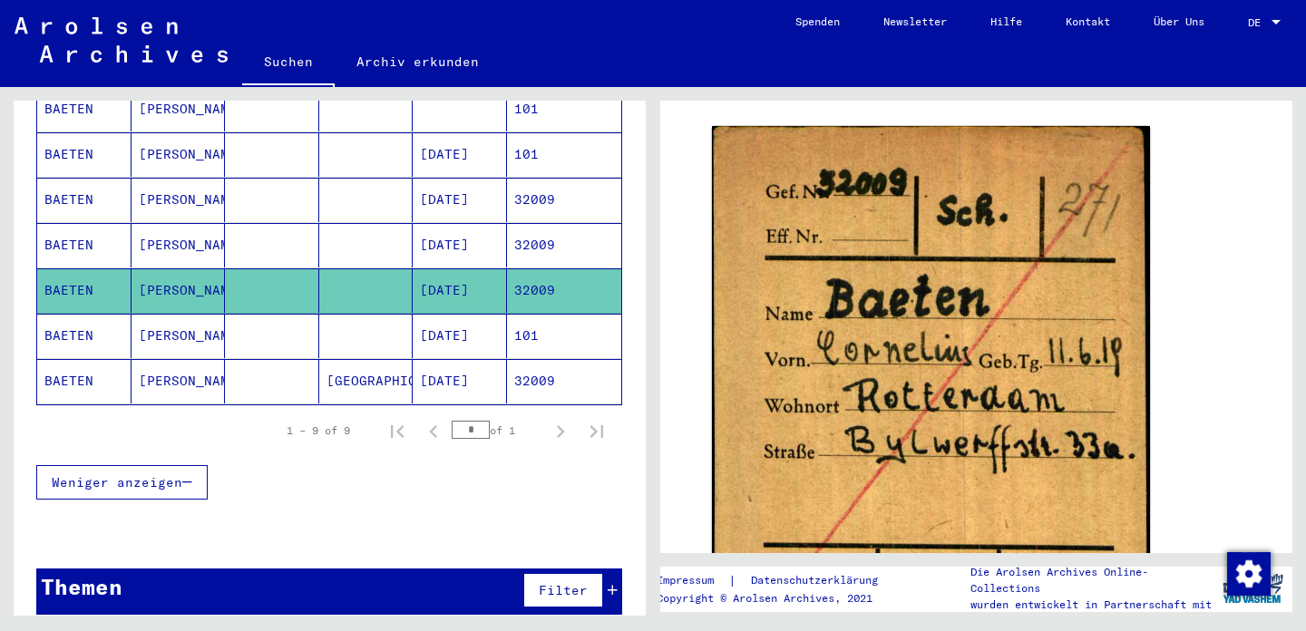
click at [76, 314] on mat-cell "BAETEN" at bounding box center [84, 336] width 94 height 44
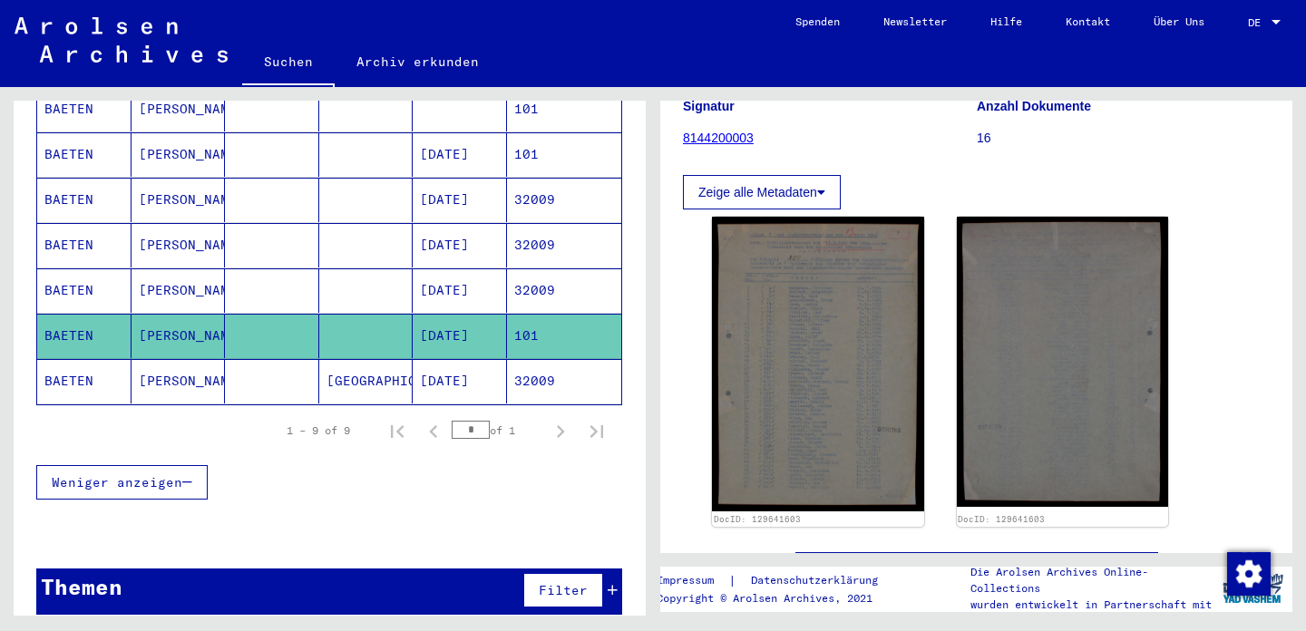
scroll to position [307, 0]
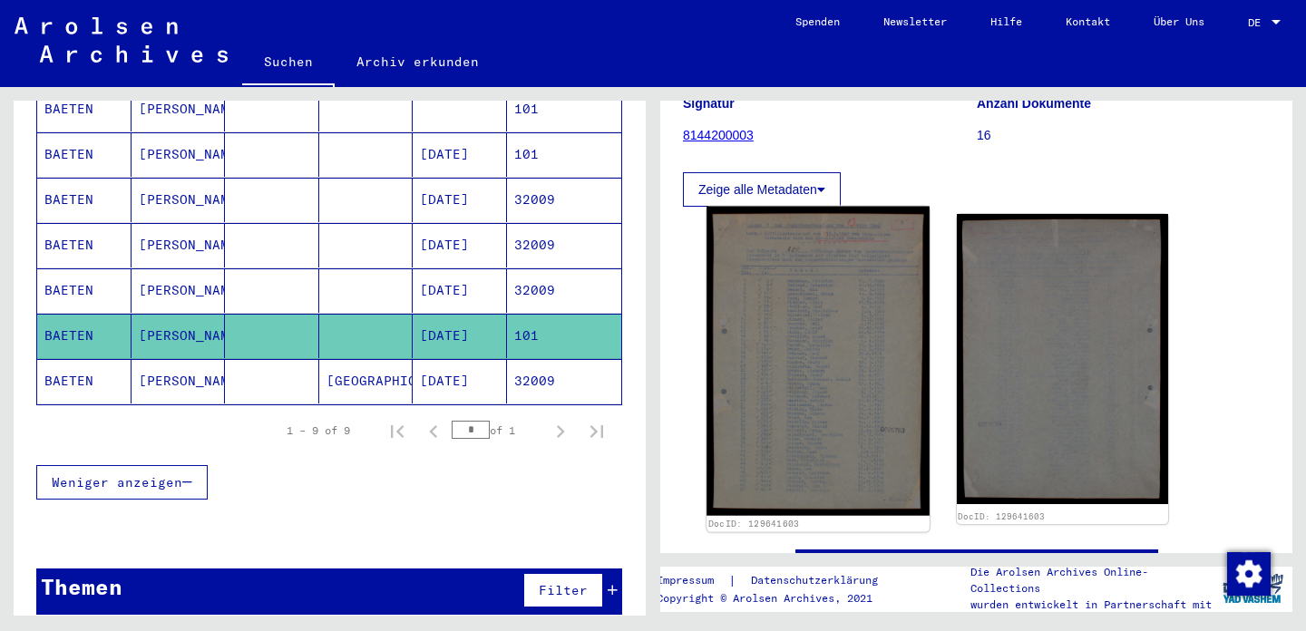
click at [786, 321] on img at bounding box center [817, 362] width 222 height 310
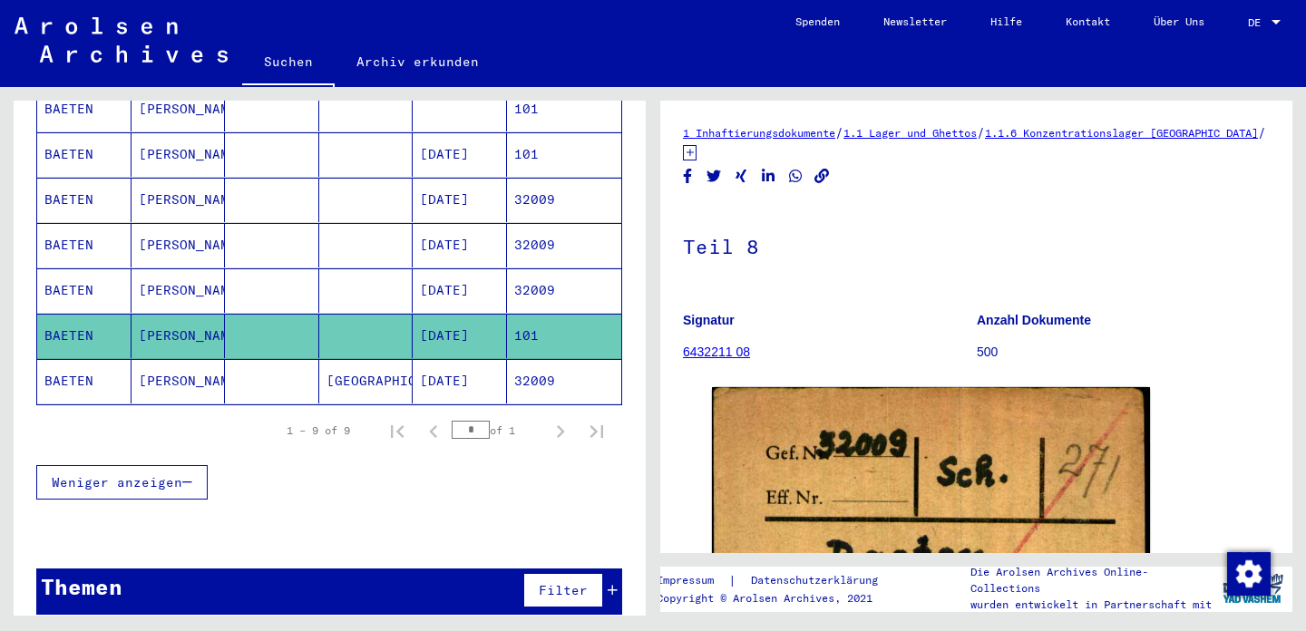
click at [82, 359] on mat-cell "BAETEN" at bounding box center [84, 381] width 94 height 44
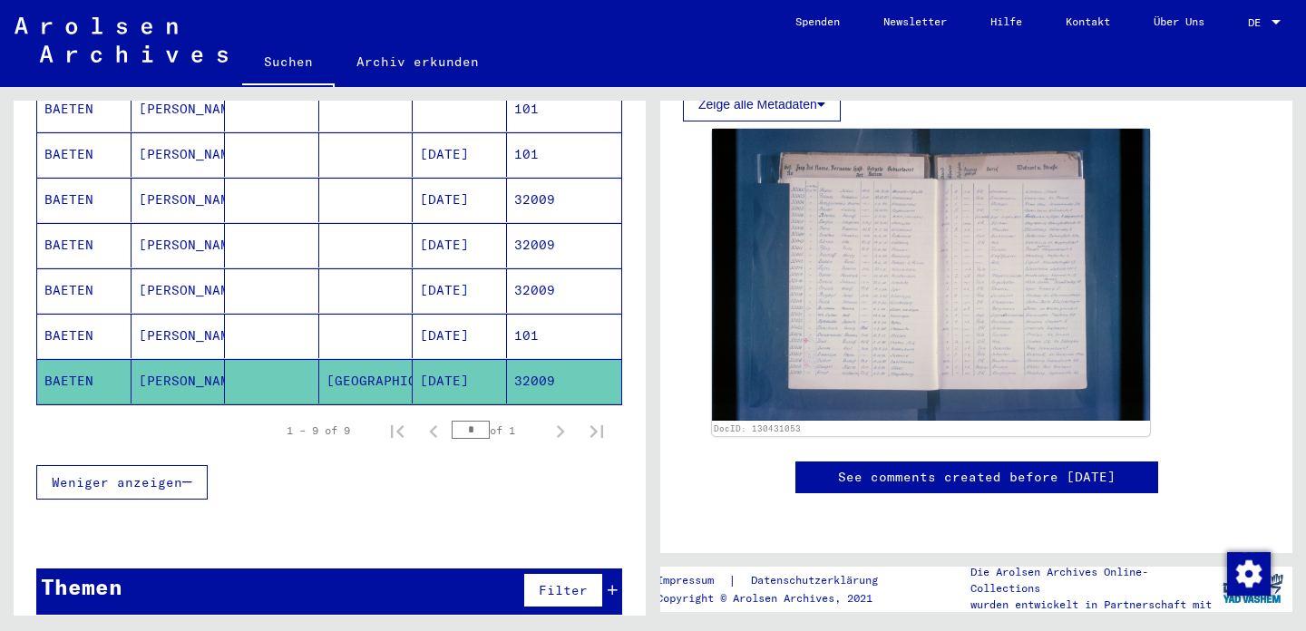
scroll to position [497, 0]
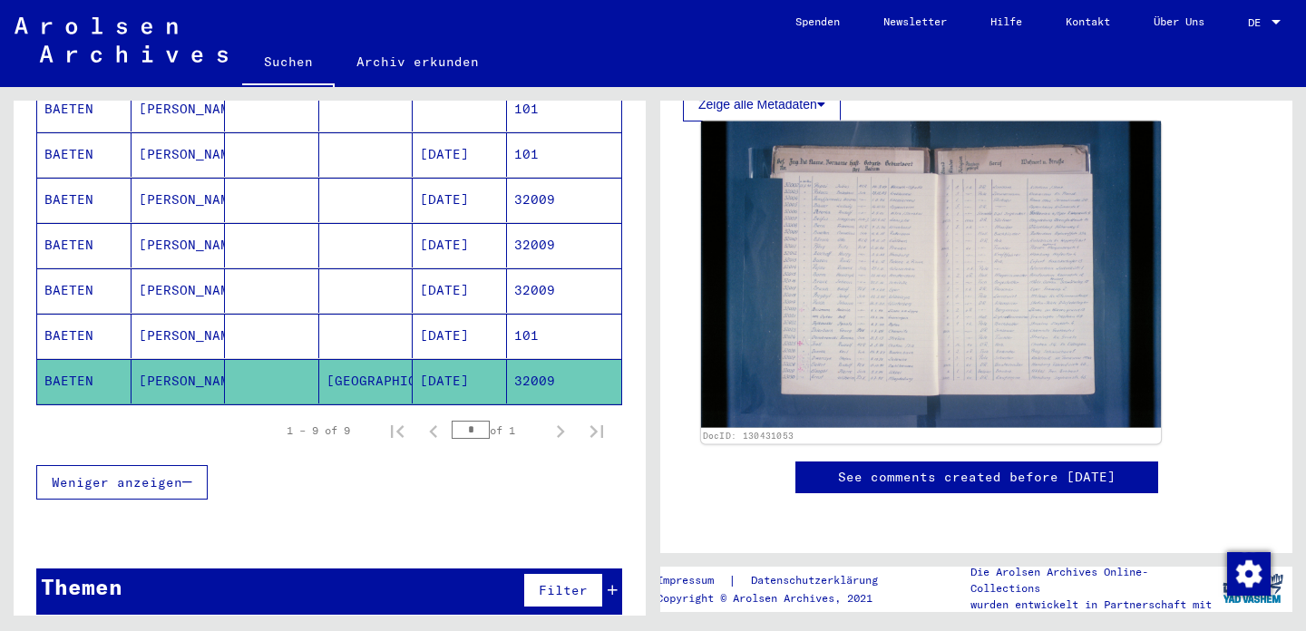
click at [854, 233] on img at bounding box center [931, 275] width 460 height 307
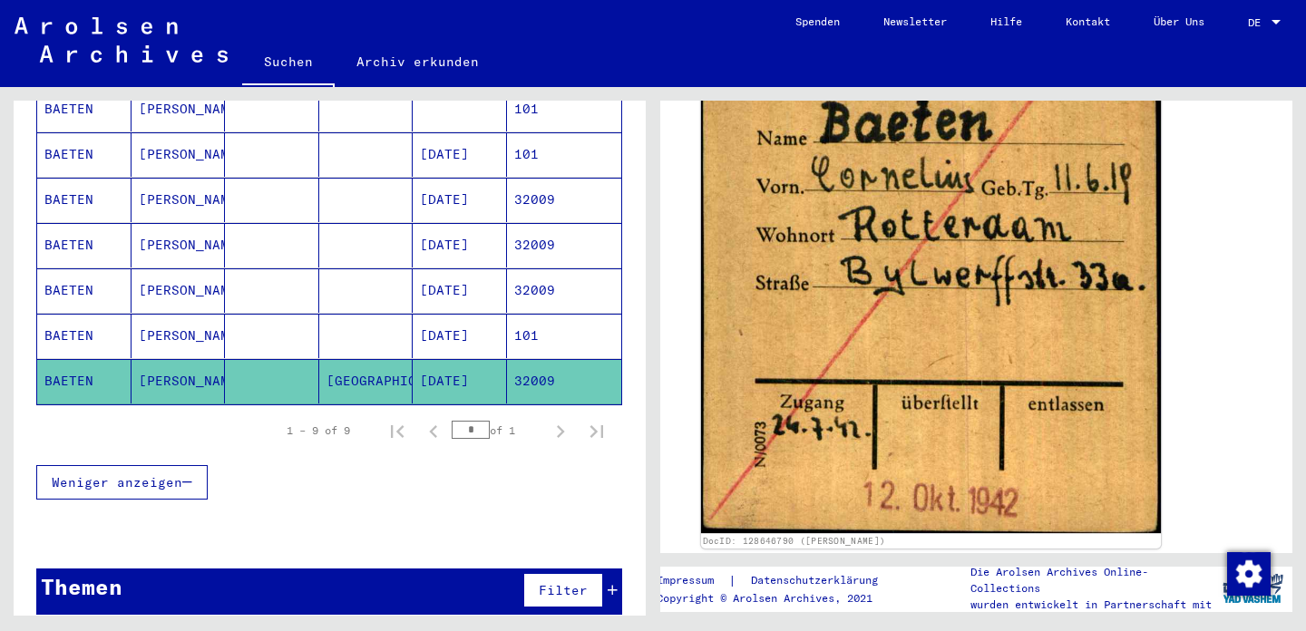
scroll to position [496, 0]
